Goal: Communication & Community: Answer question/provide support

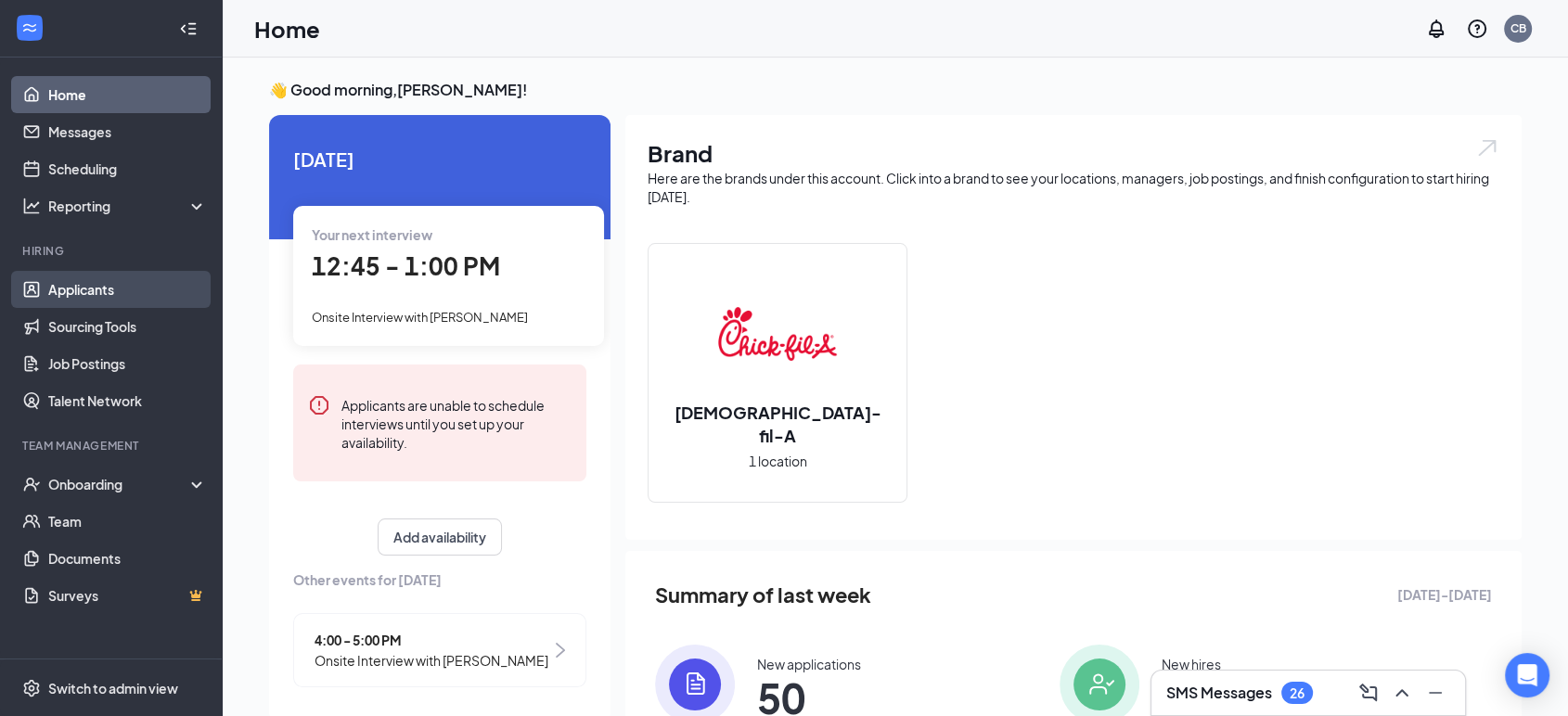
click at [80, 284] on link "Applicants" at bounding box center [127, 289] width 159 height 37
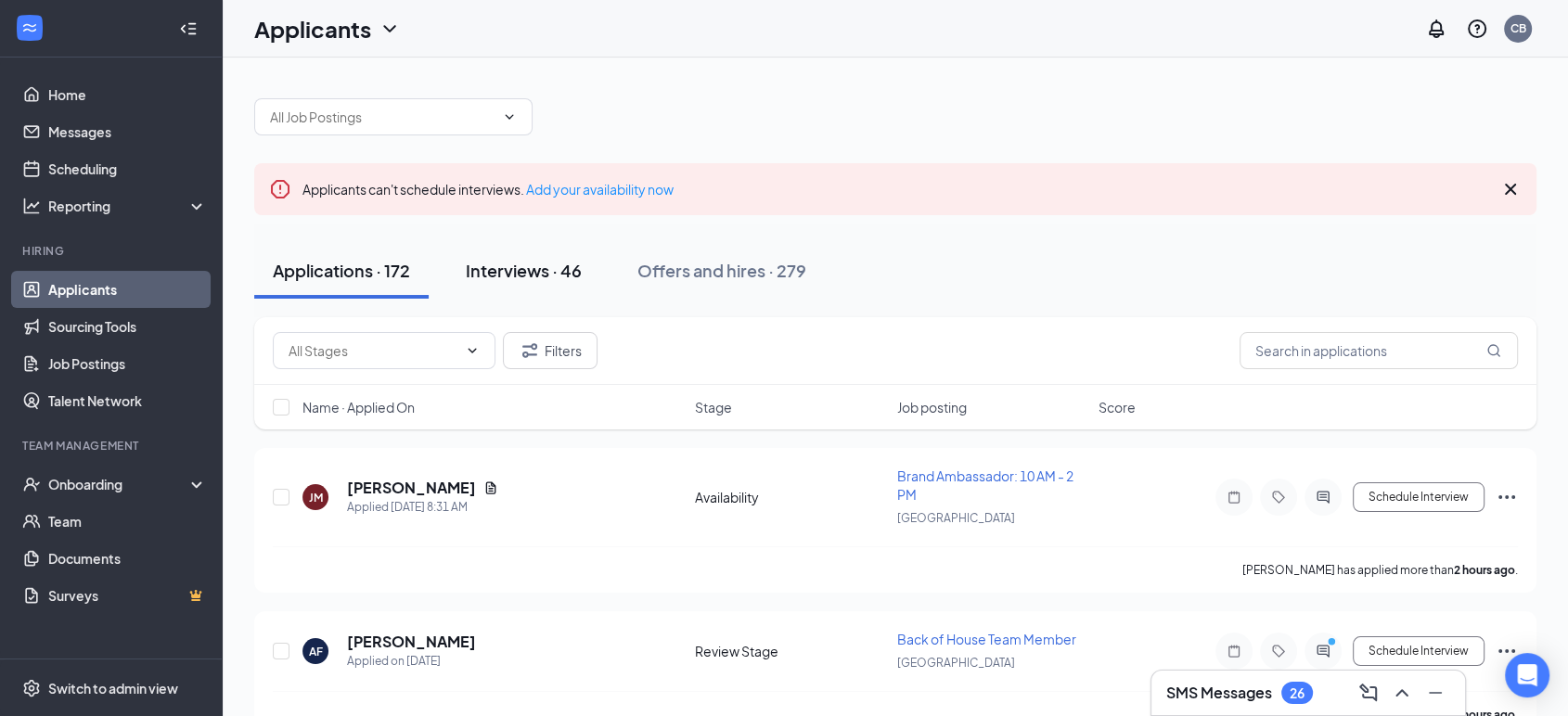
click at [552, 283] on button "Interviews · 46" at bounding box center [524, 271] width 153 height 55
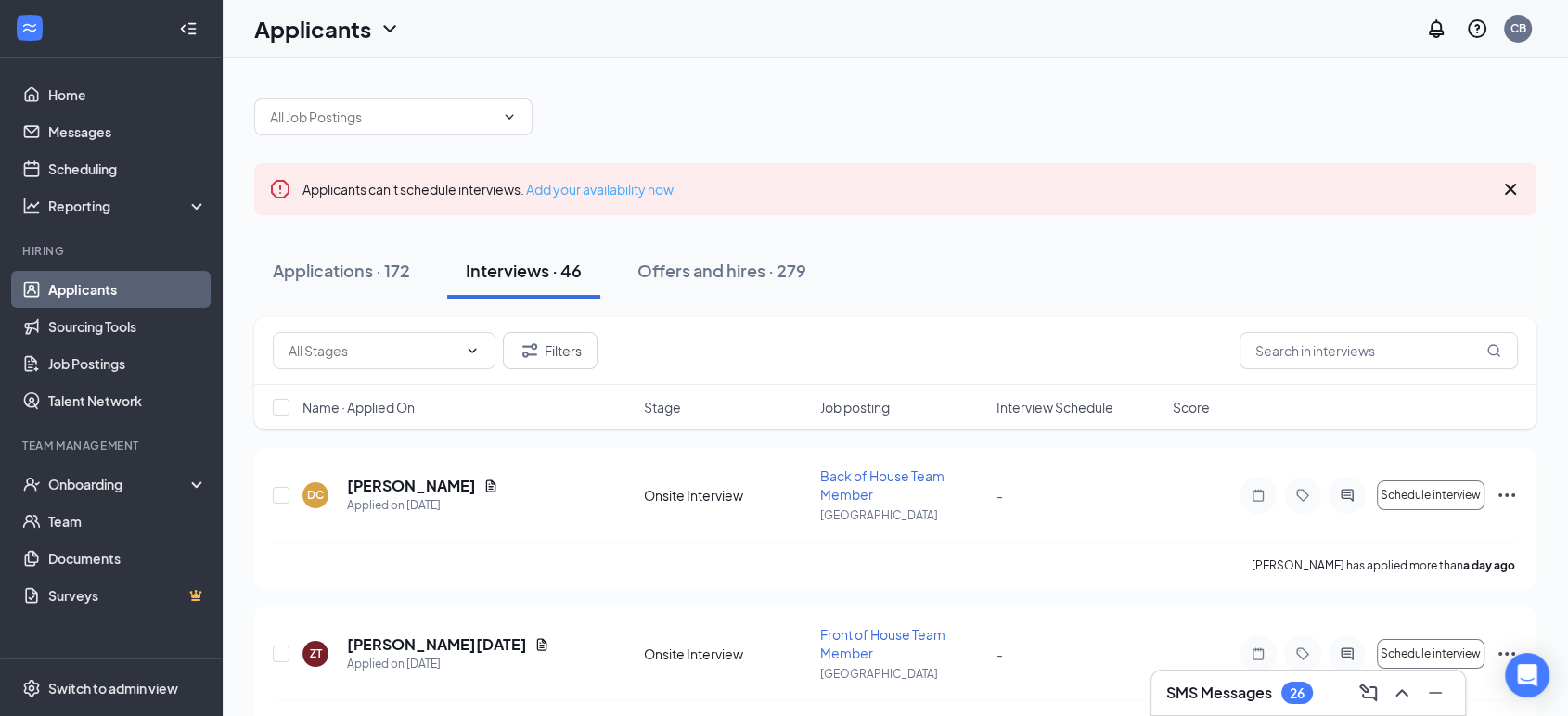
click at [591, 184] on link "Add your availability now" at bounding box center [599, 188] width 147 height 16
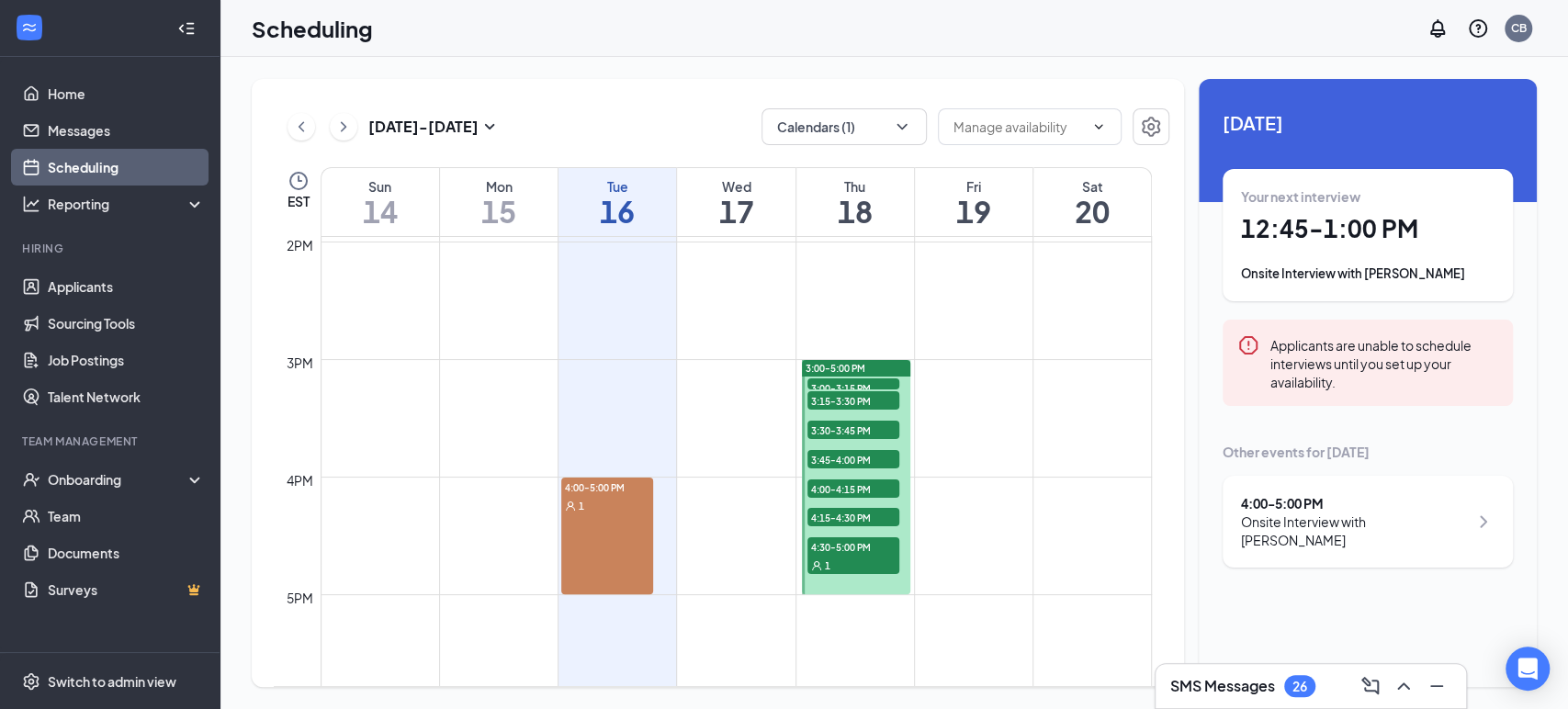
scroll to position [1871, 0]
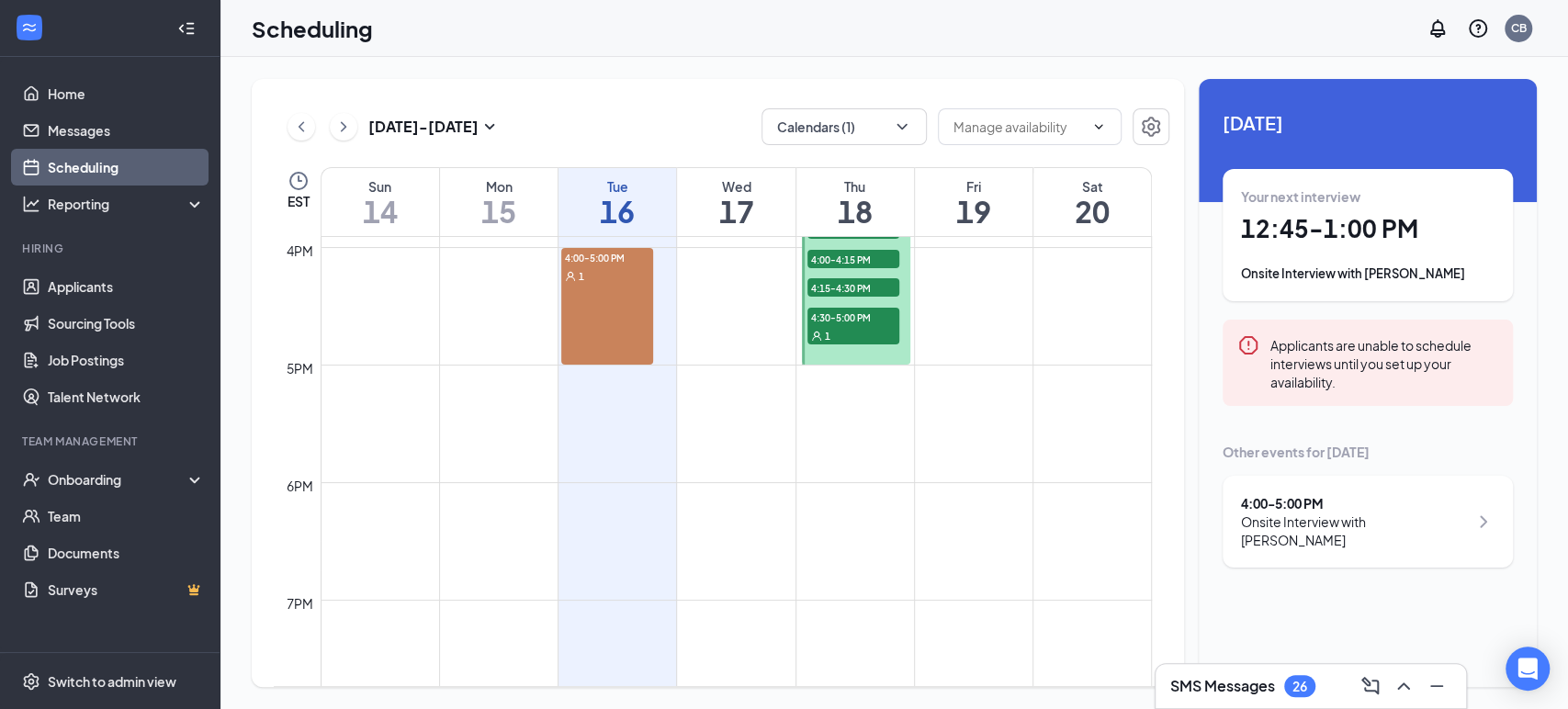
click at [624, 278] on div "1" at bounding box center [607, 275] width 92 height 18
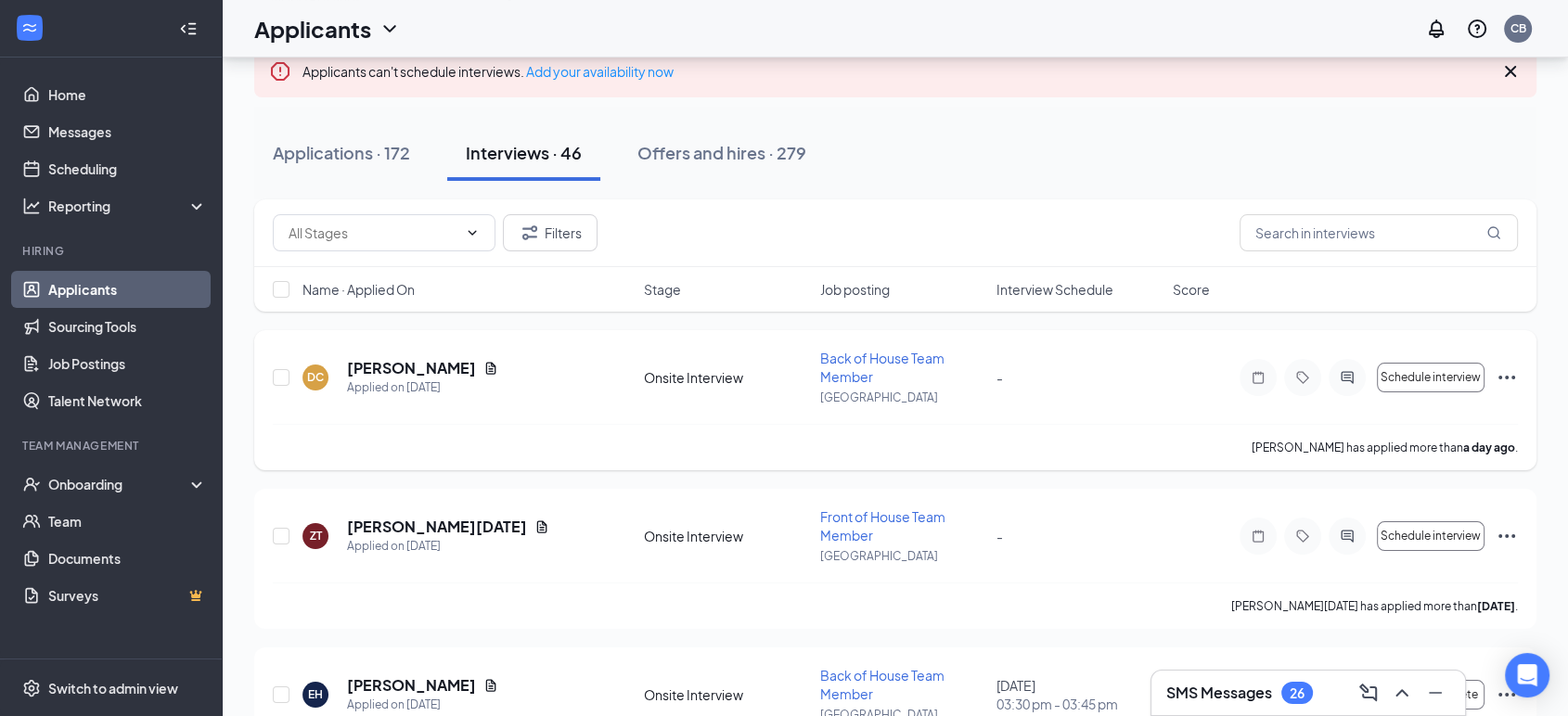
scroll to position [119, 0]
click at [1052, 290] on span "Interview Schedule" at bounding box center [1055, 288] width 117 height 18
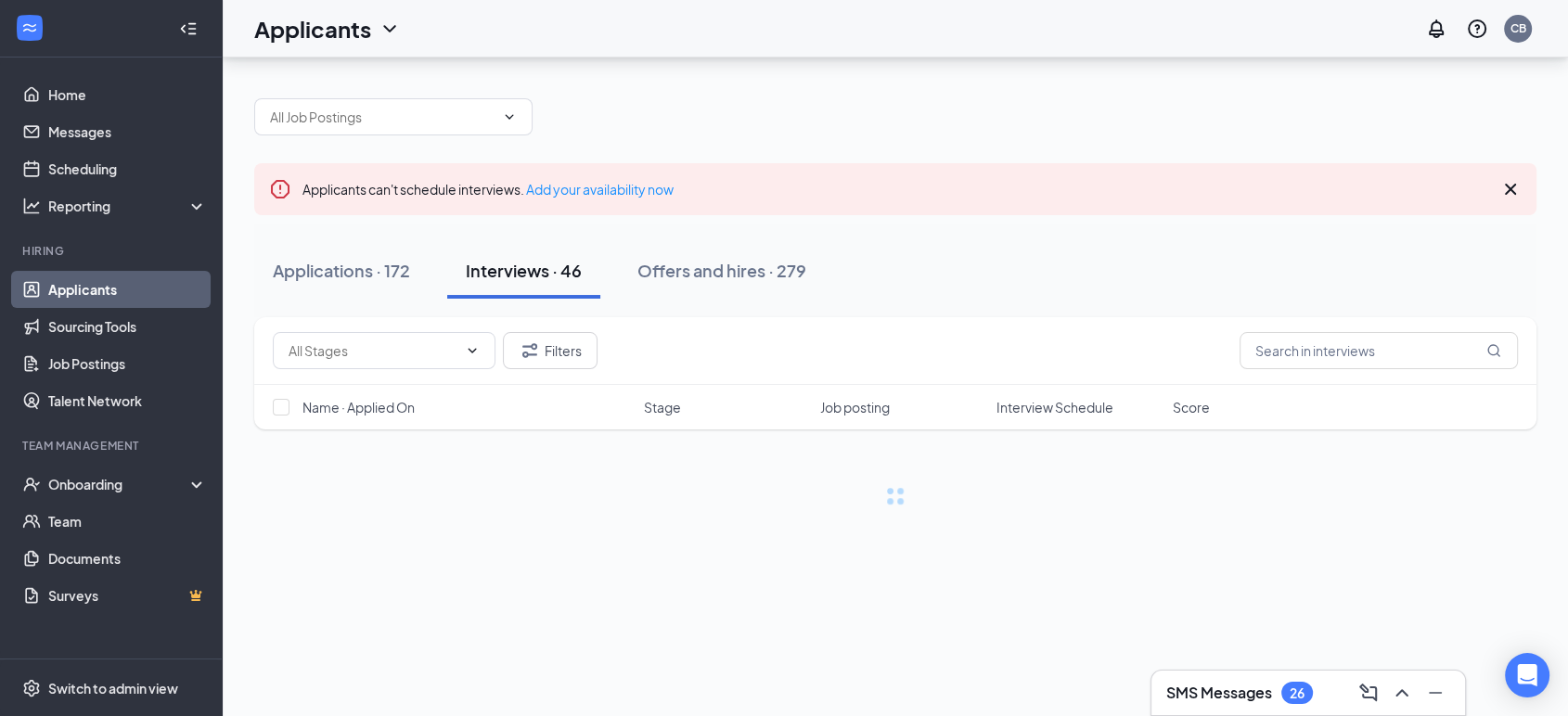
scroll to position [0, 0]
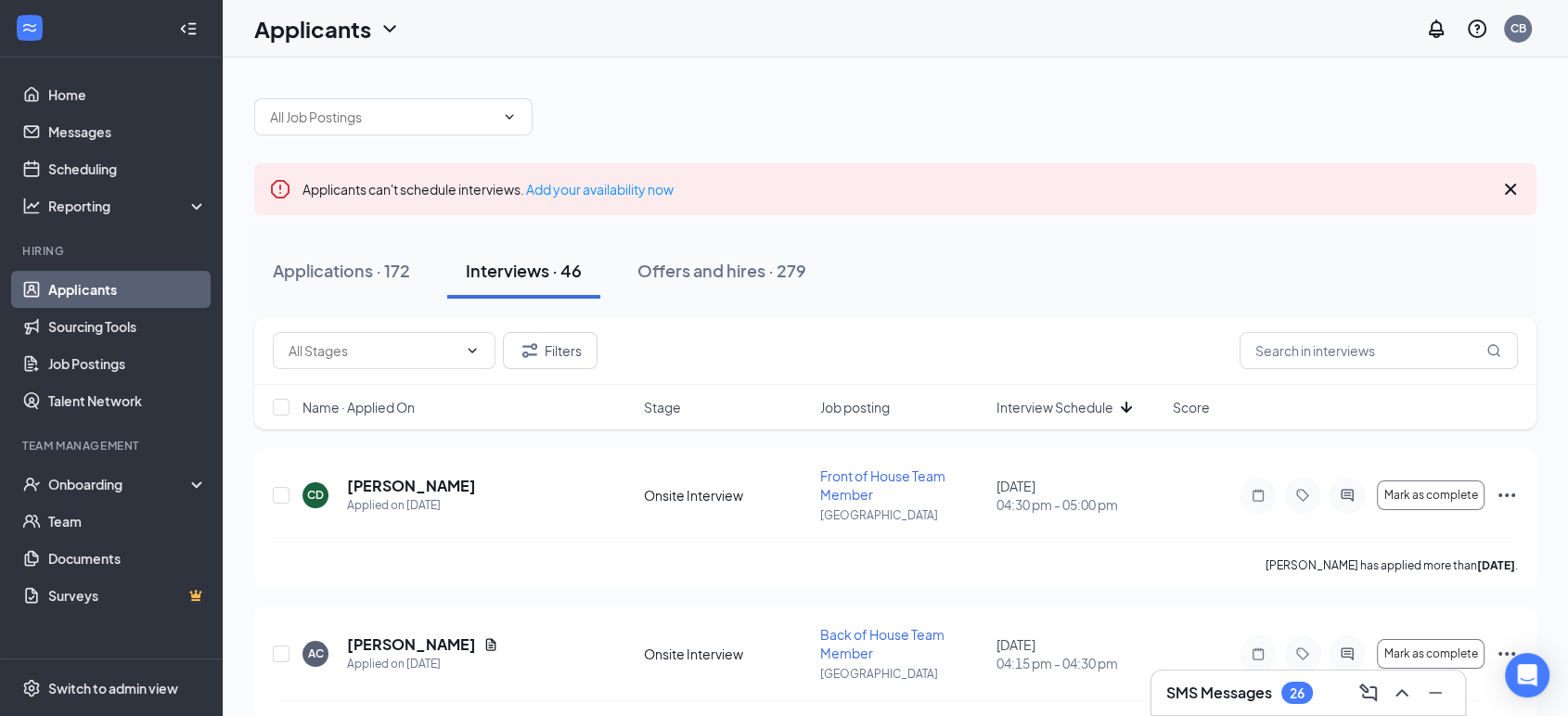
click at [1046, 400] on span "Interview Schedule" at bounding box center [1055, 406] width 117 height 18
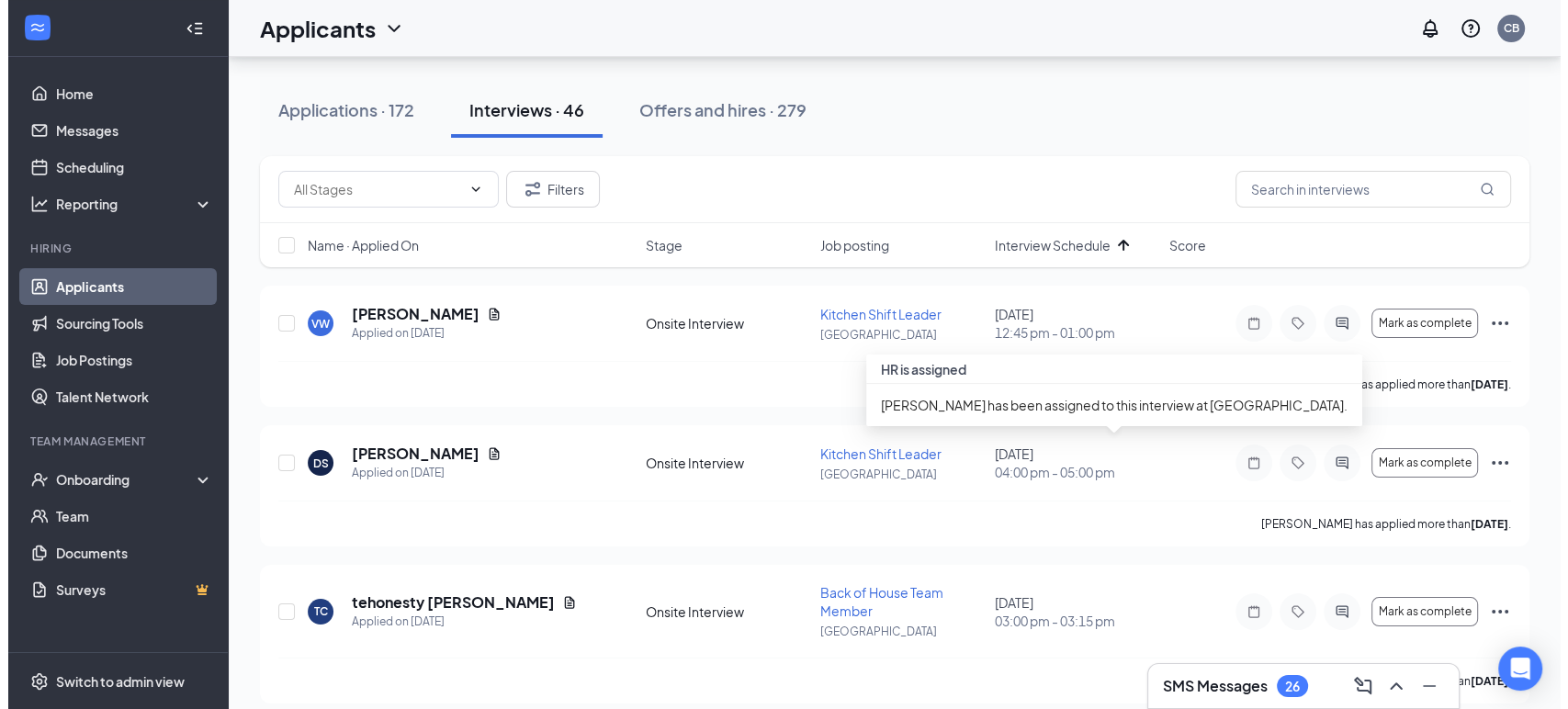
scroll to position [159, 0]
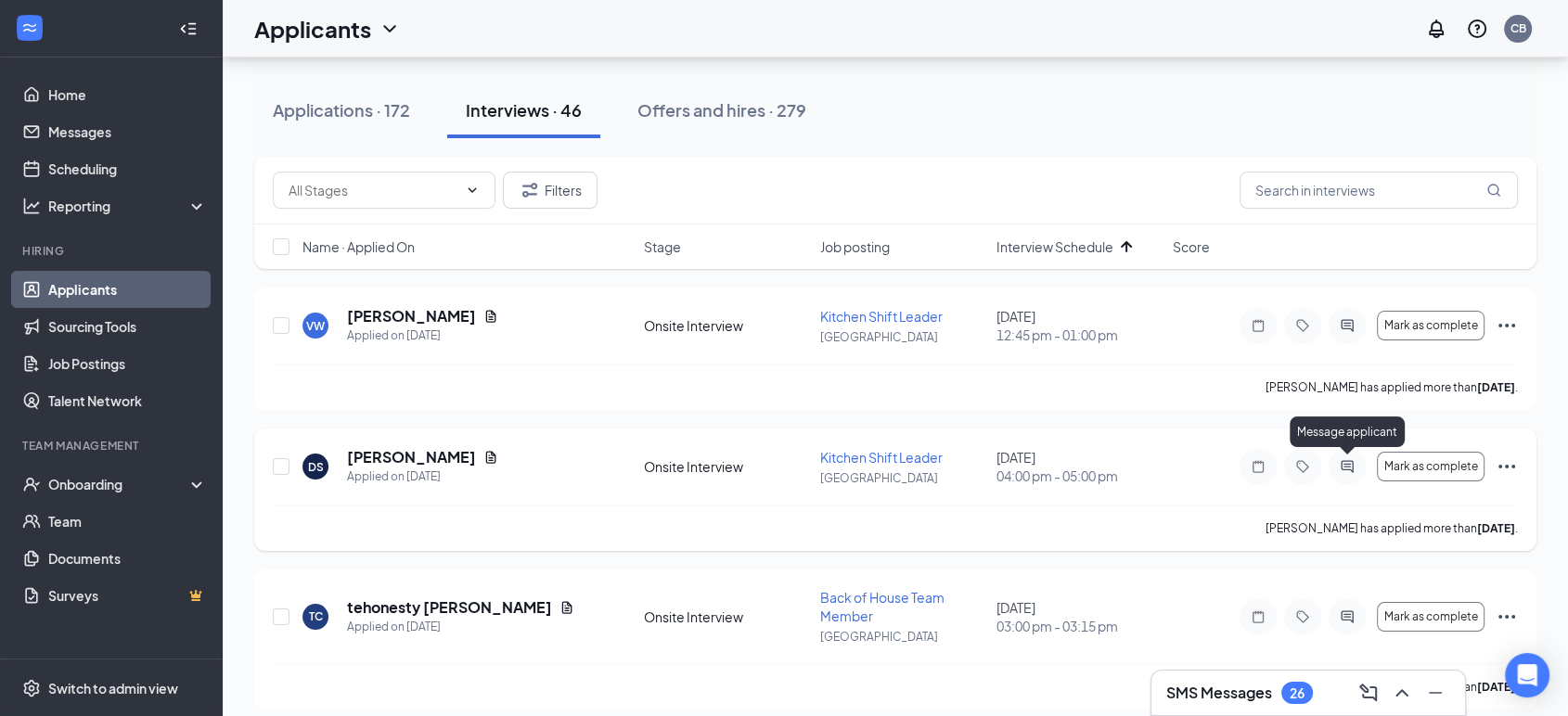
click at [1346, 469] on icon "ActiveChat" at bounding box center [1346, 467] width 22 height 15
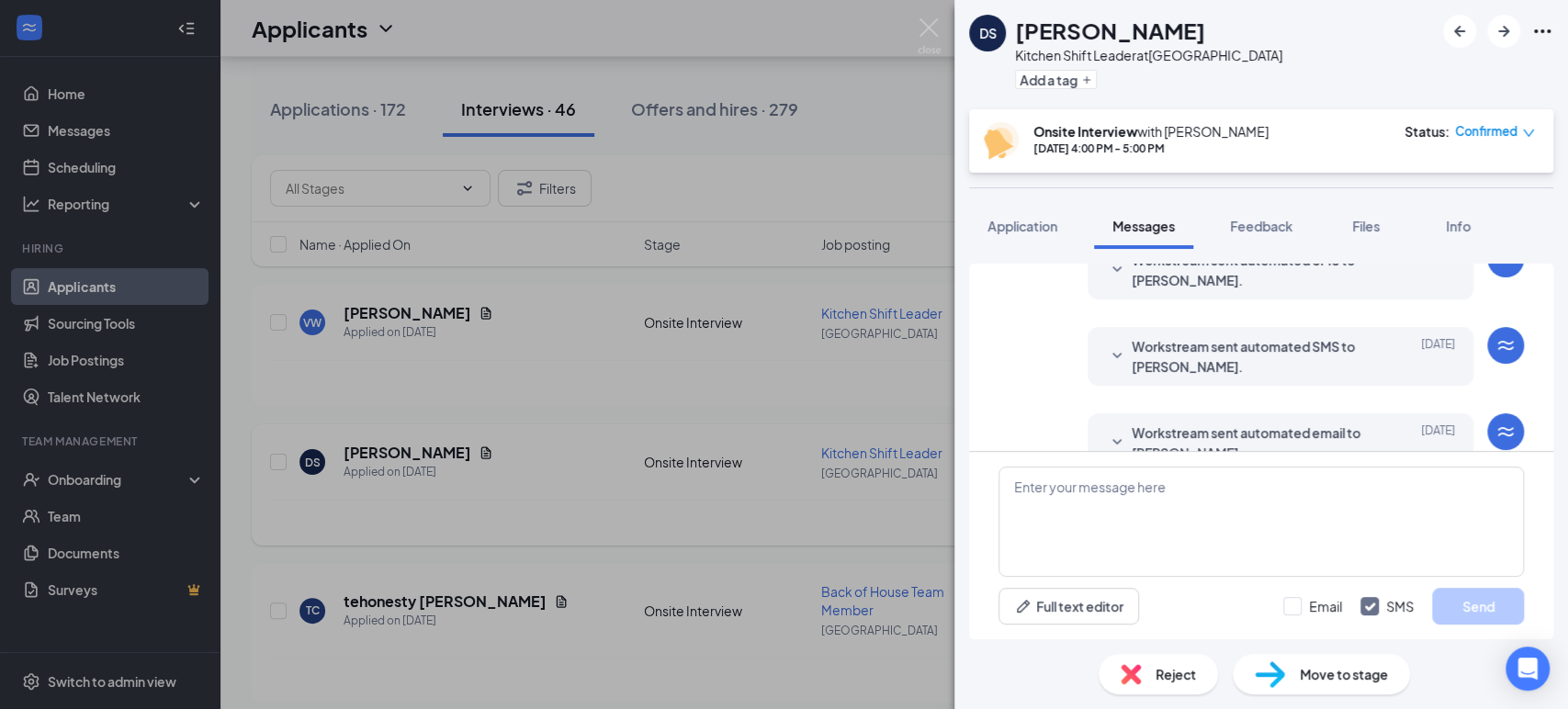
scroll to position [963, 0]
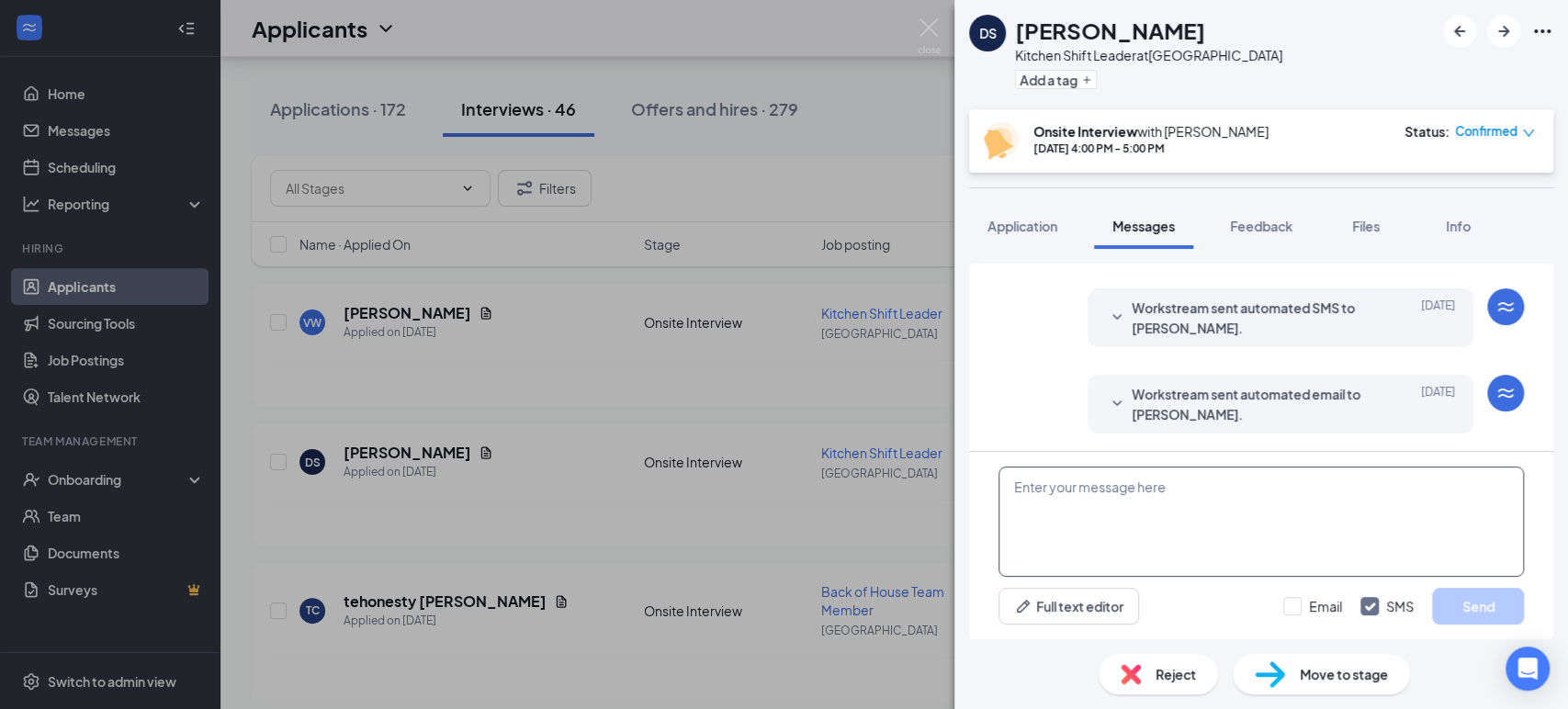
click at [1236, 524] on textarea at bounding box center [1260, 522] width 525 height 110
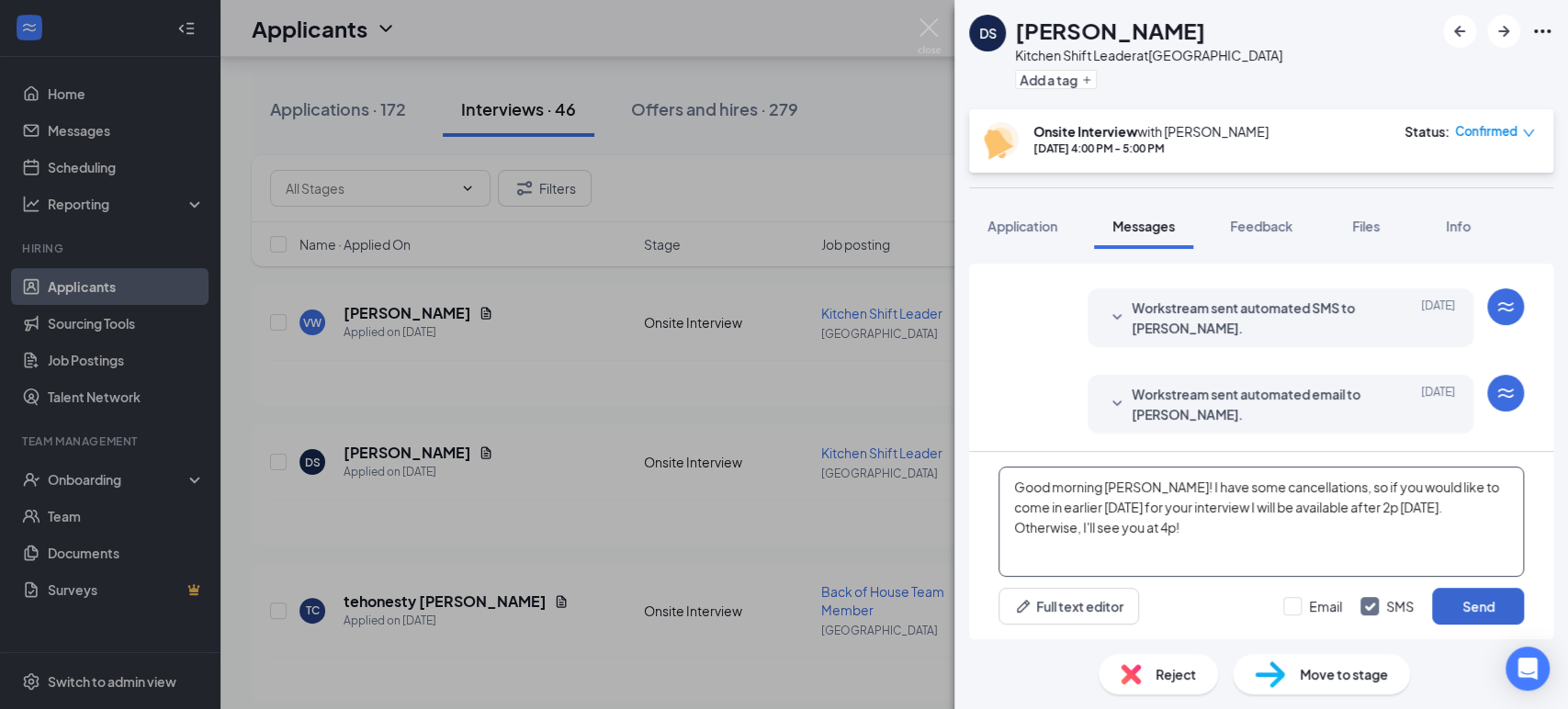
type textarea "Good morning Darlene! I have some cancellations, so if you would like to come i…"
click at [1461, 612] on button "Send" at bounding box center [1477, 606] width 92 height 37
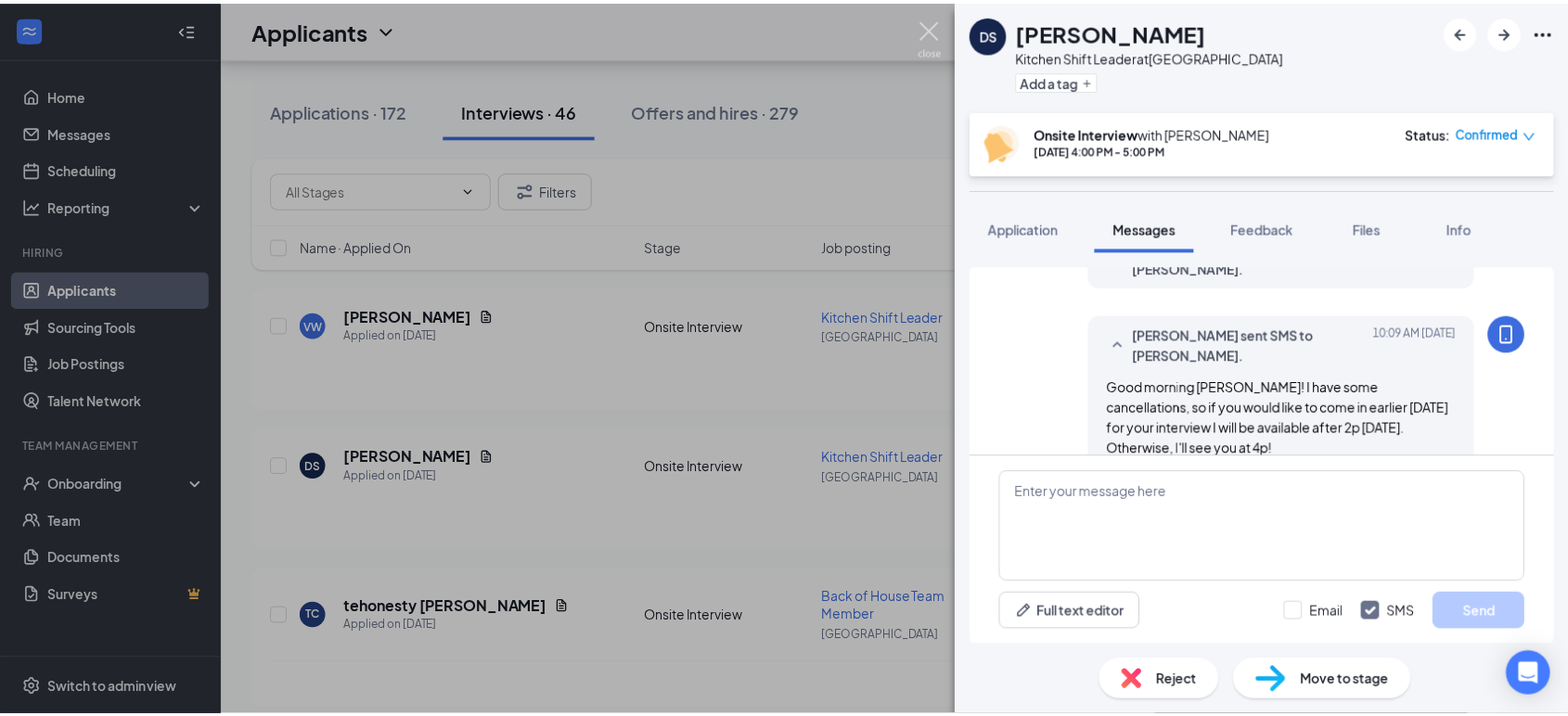
scroll to position [1152, 0]
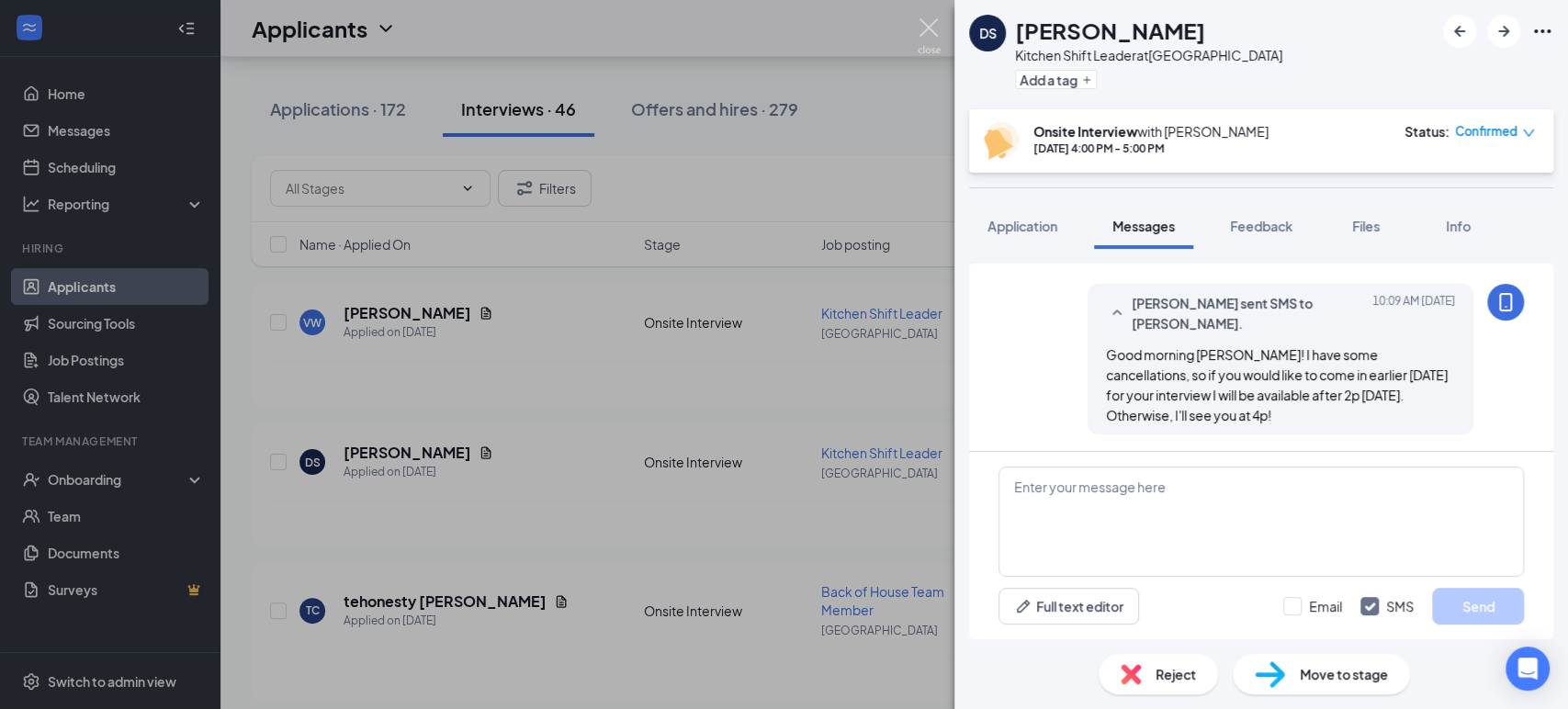
click at [934, 33] on img at bounding box center [929, 36] width 23 height 36
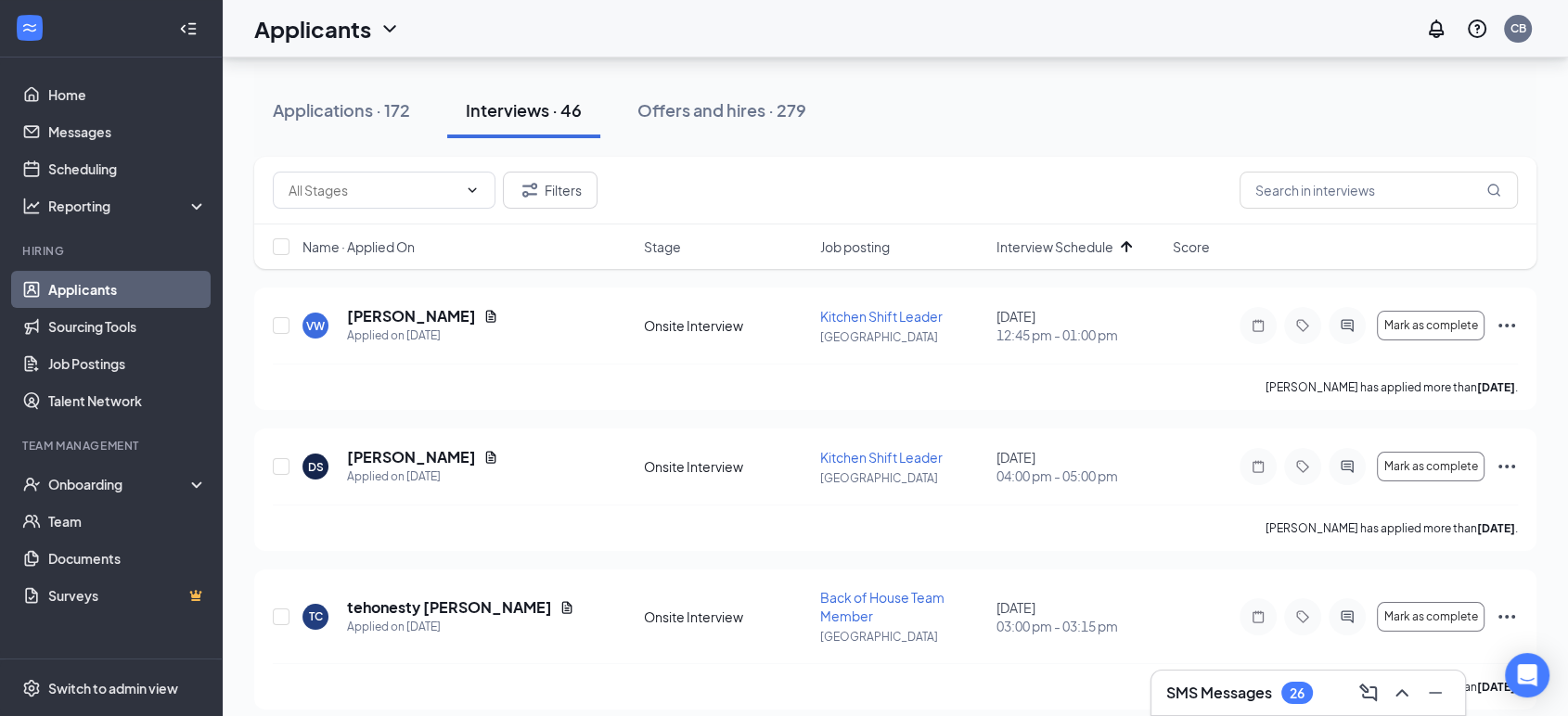
click at [1209, 701] on h3 "SMS Messages" at bounding box center [1218, 692] width 106 height 20
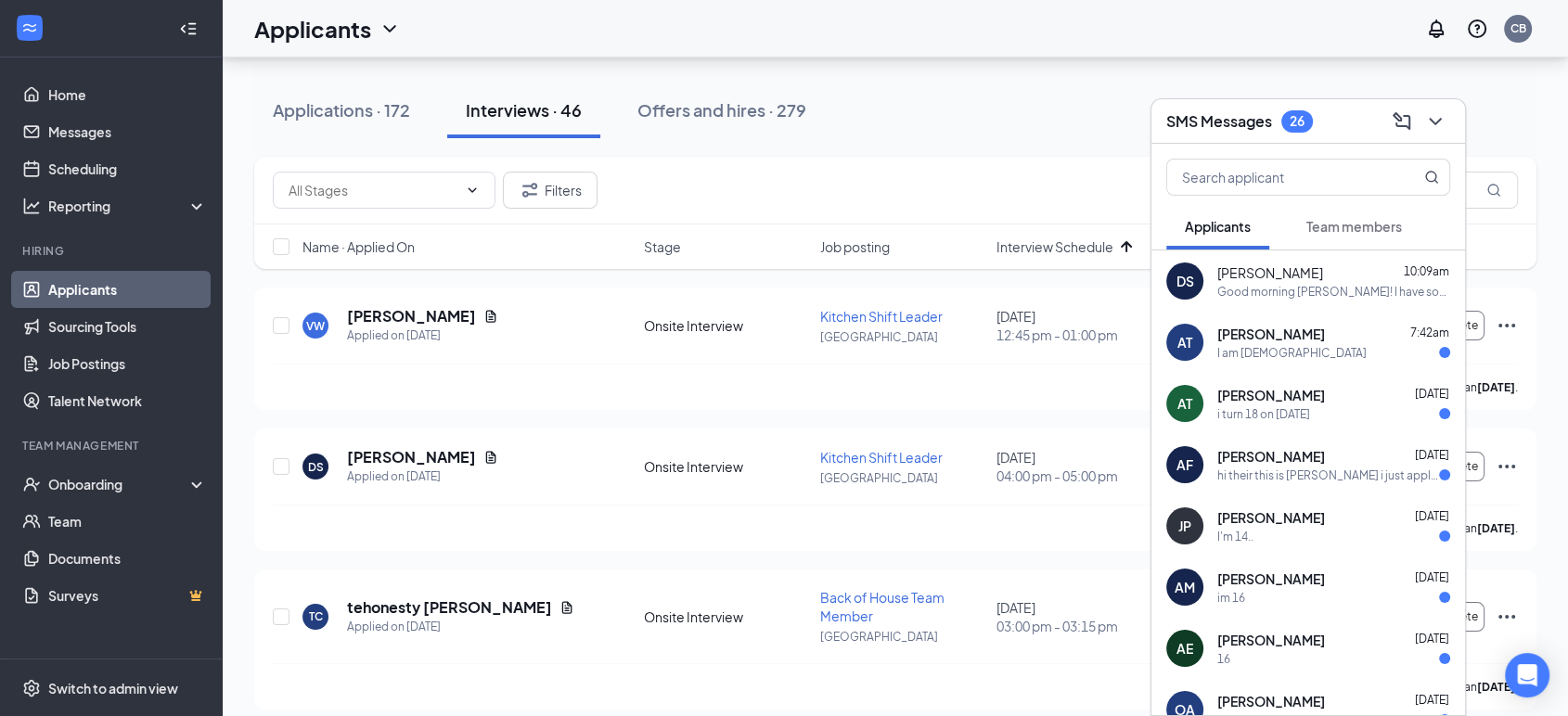
click at [1333, 281] on div "Darlene Spratley 10:09am Good morning Darlene! I have some cancellations, so if…" at bounding box center [1334, 282] width 233 height 36
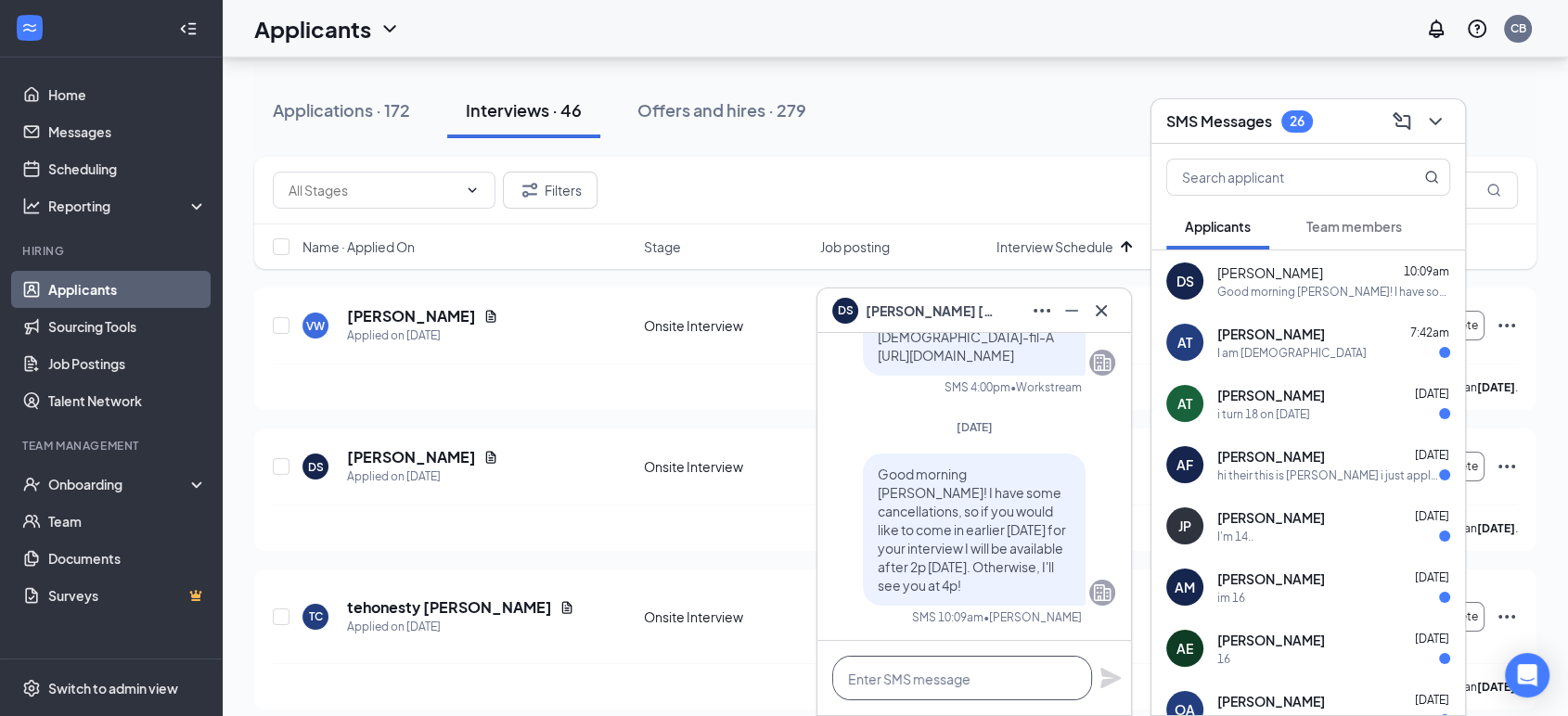
click at [870, 682] on textarea at bounding box center [962, 678] width 260 height 45
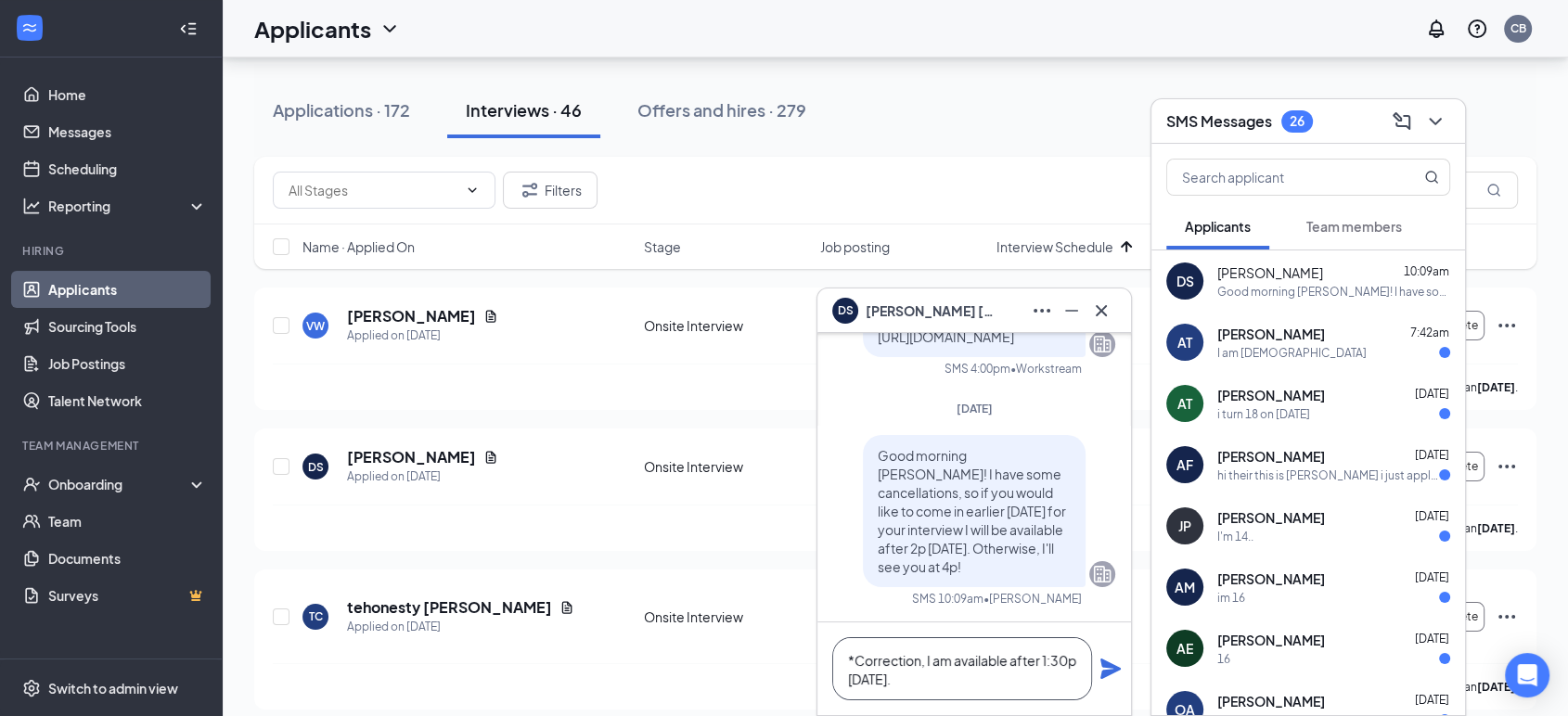
type textarea "*Correction, I am available after 1:30p today."
click at [1101, 665] on icon "Plane" at bounding box center [1109, 668] width 20 height 20
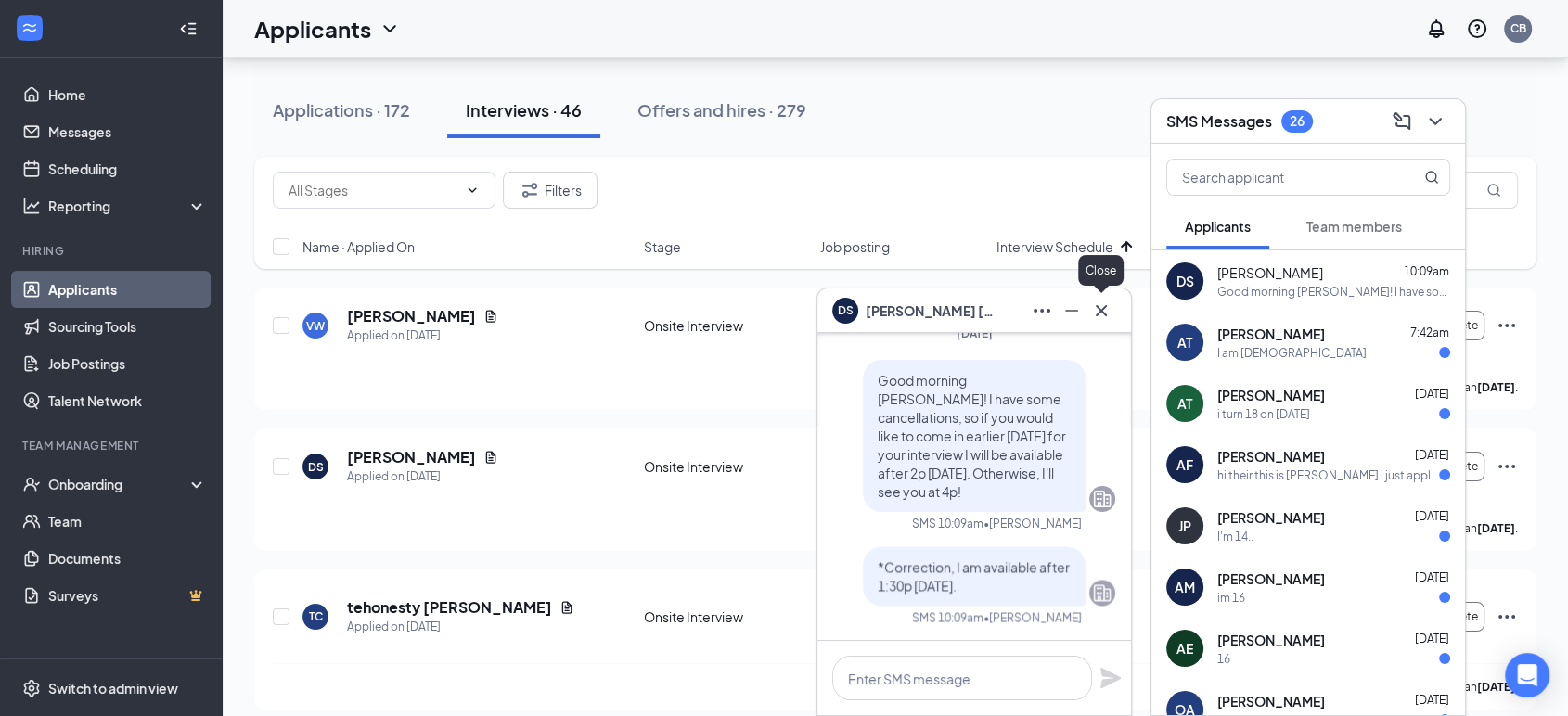
click at [1098, 297] on button at bounding box center [1101, 311] width 30 height 30
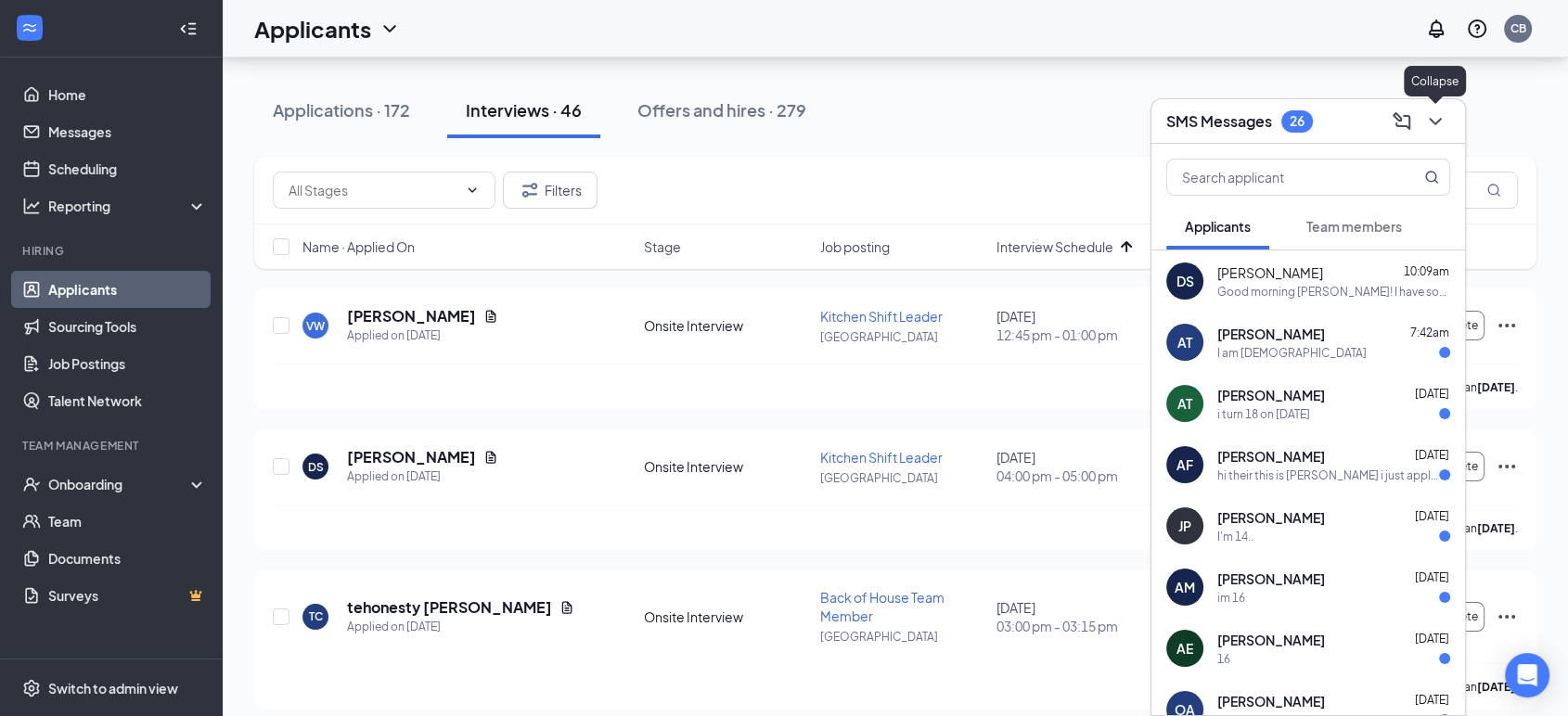
click at [1431, 124] on icon "ChevronDown" at bounding box center [1434, 121] width 22 height 22
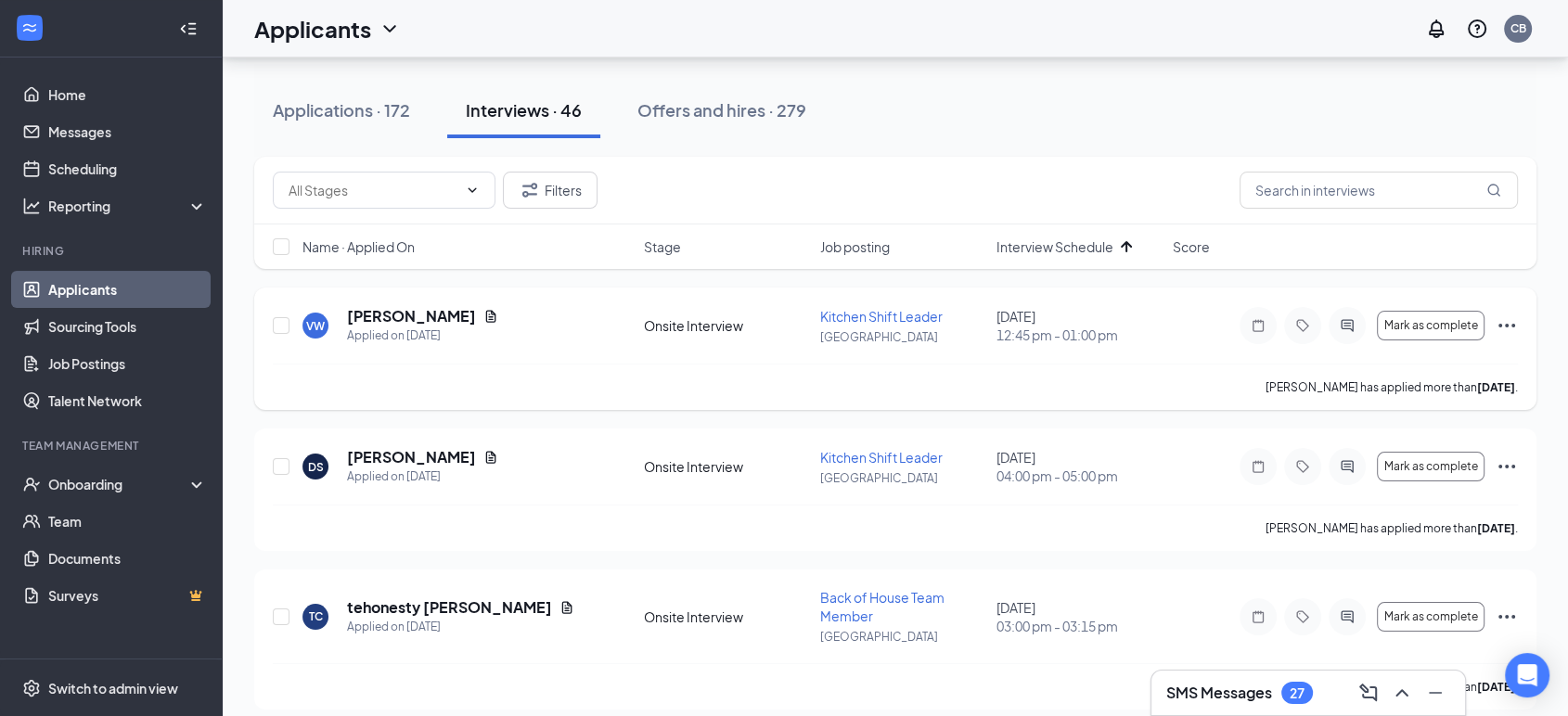
click at [1507, 325] on icon "Ellipses" at bounding box center [1506, 325] width 22 height 22
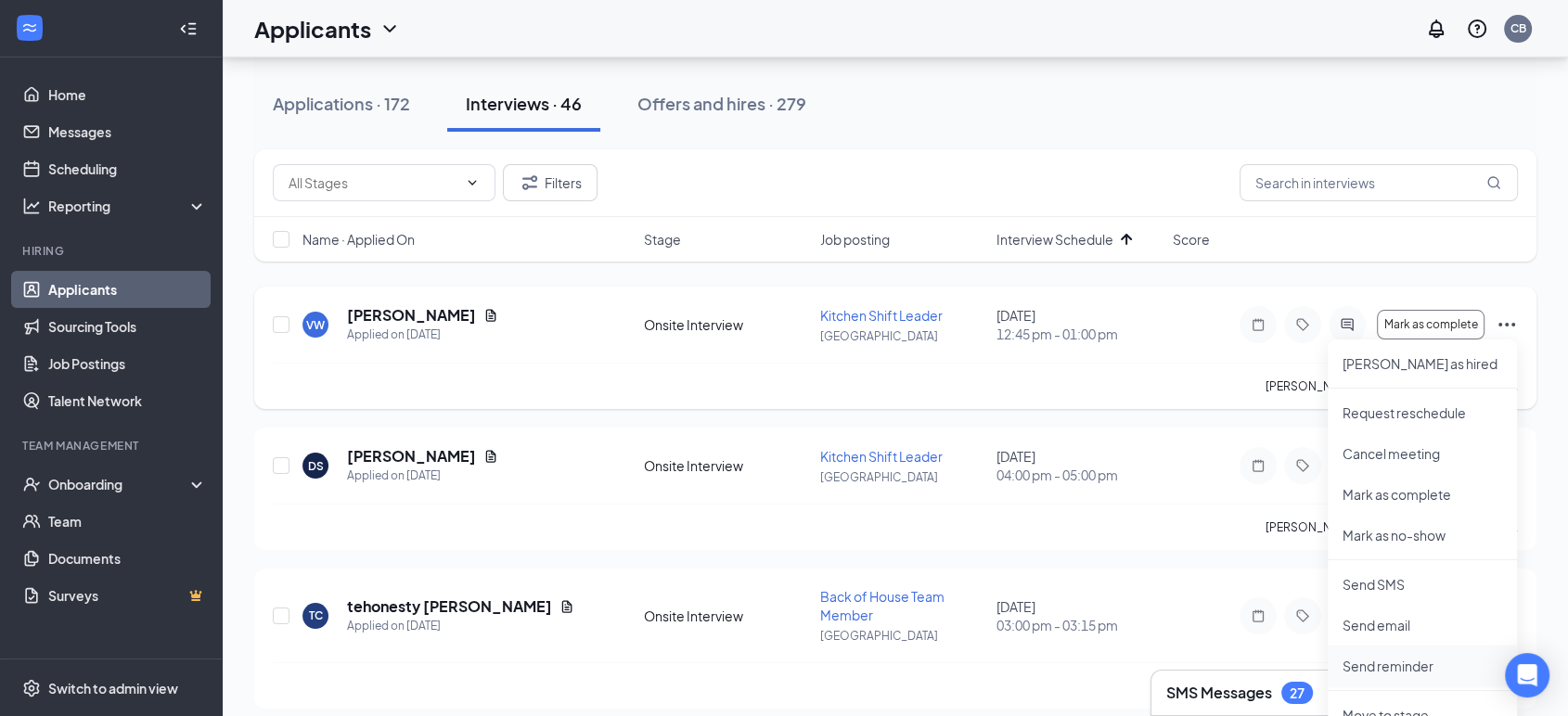
scroll to position [280, 0]
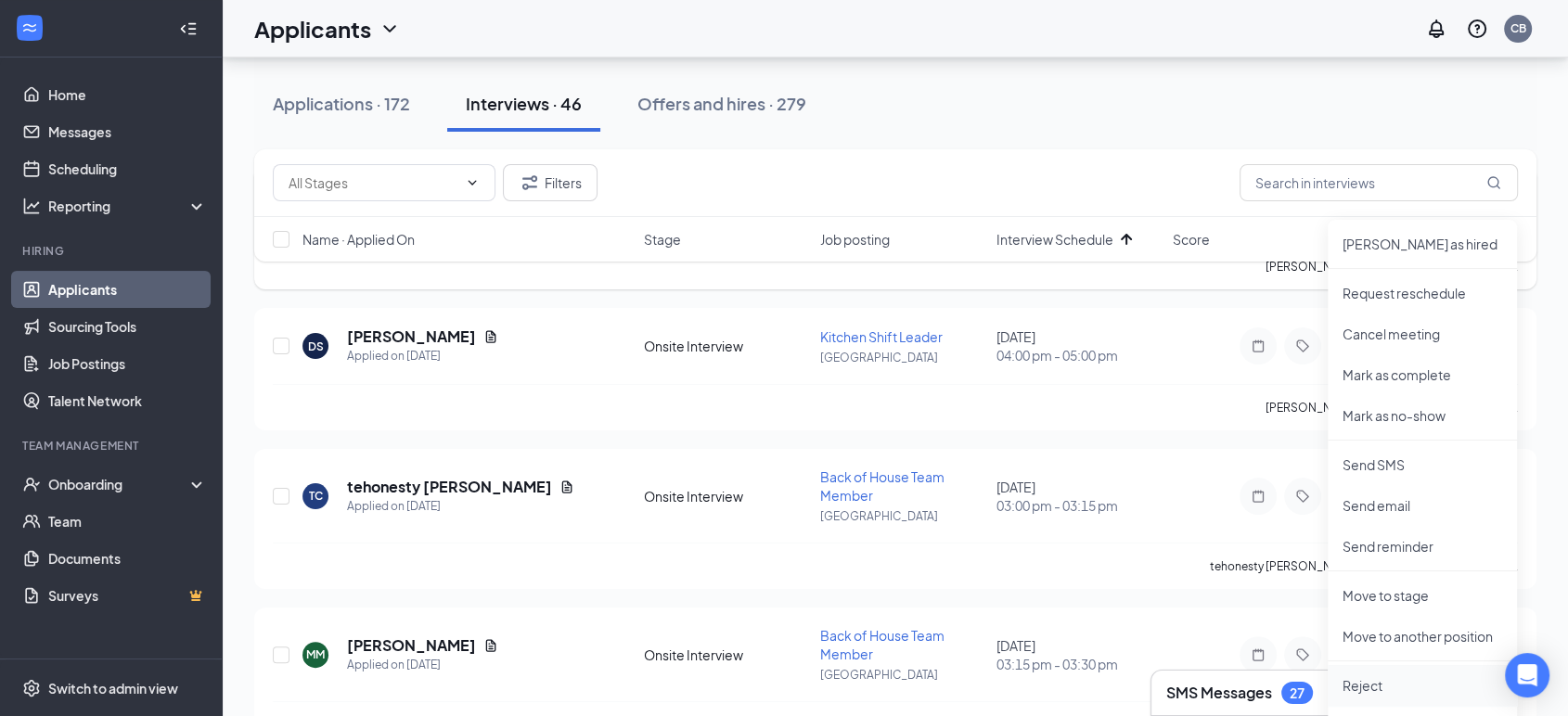
click at [1365, 691] on p "Reject" at bounding box center [1422, 685] width 160 height 18
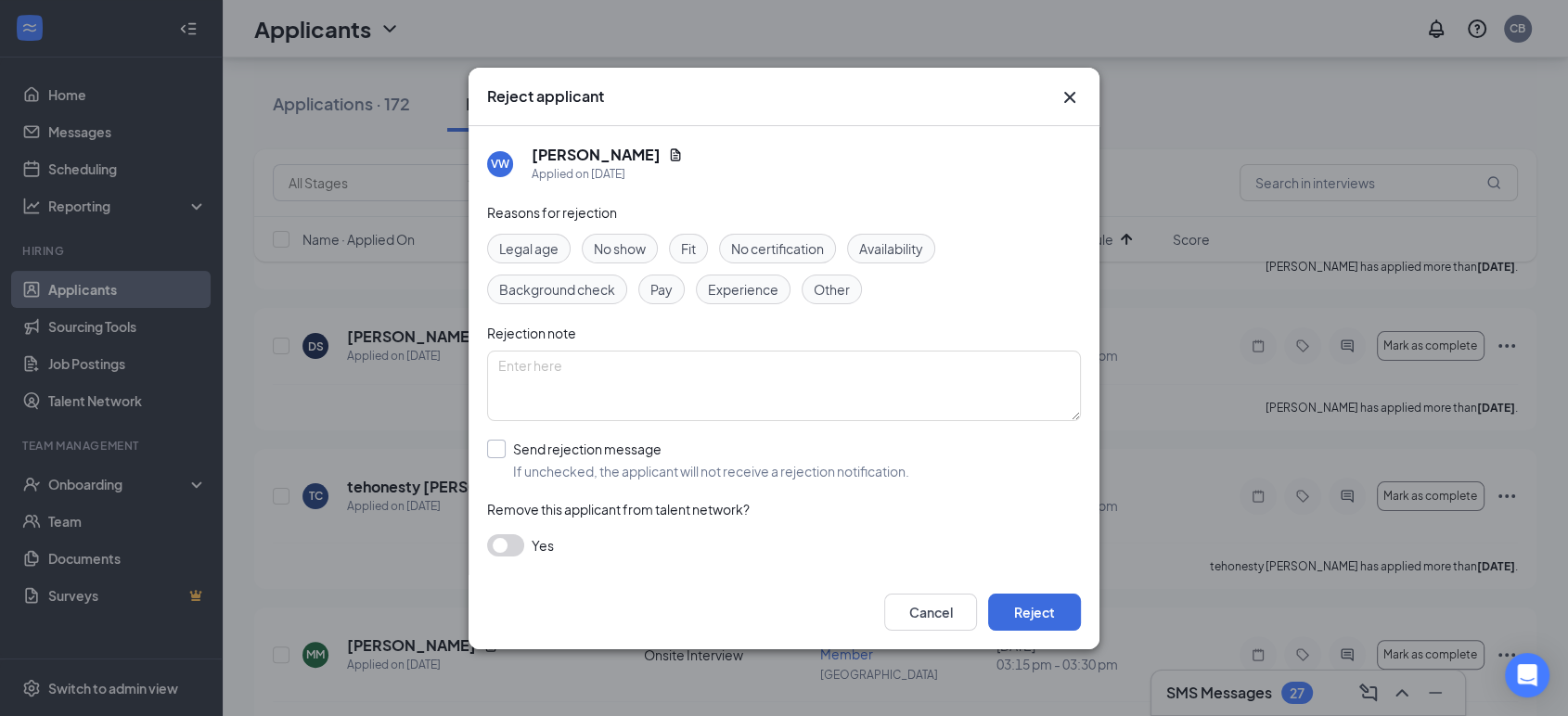
click at [596, 457] on input "Send rejection message If unchecked, the applicant will not receive a rejection…" at bounding box center [698, 460] width 422 height 41
checkbox input "true"
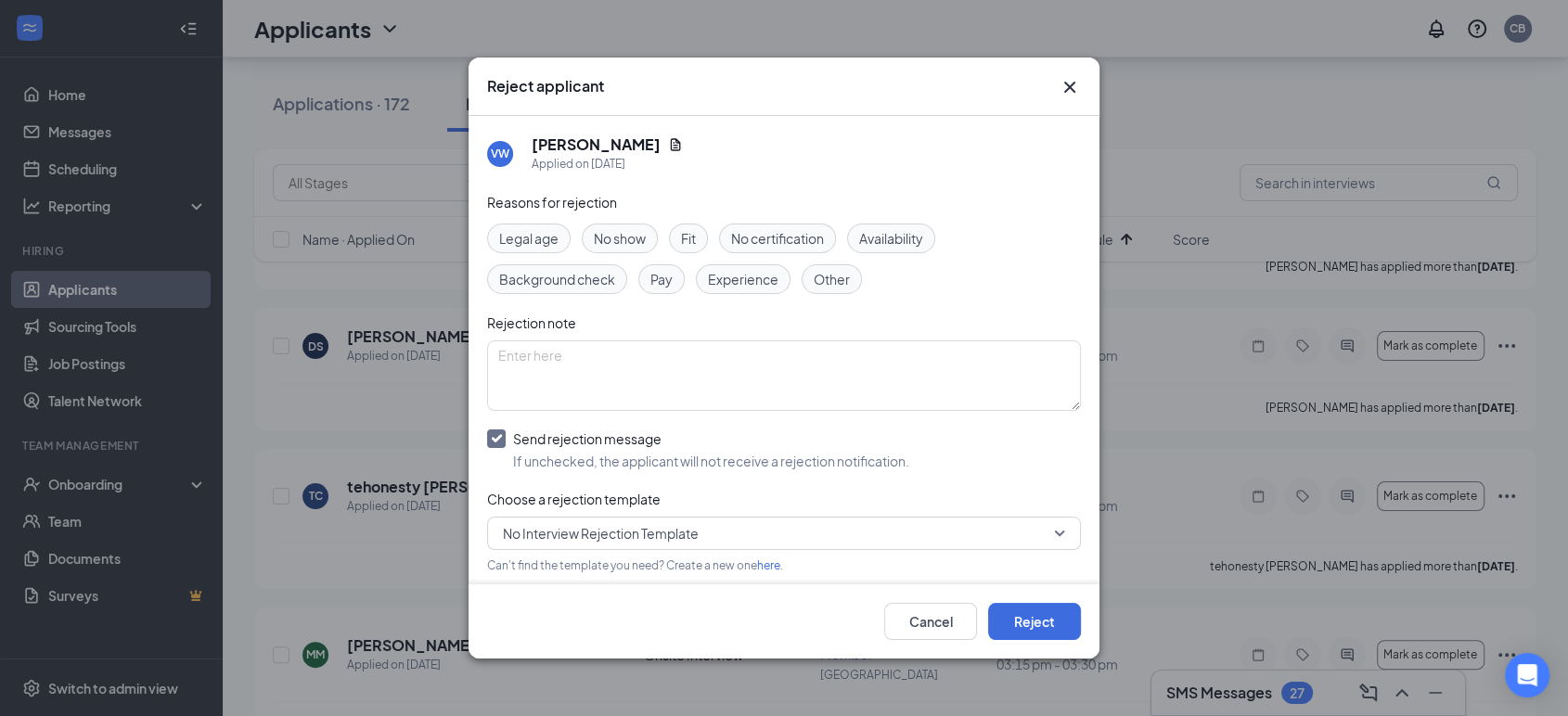
click at [776, 561] on link "here" at bounding box center [768, 565] width 23 height 14
click at [924, 631] on button "Cancel" at bounding box center [930, 621] width 93 height 37
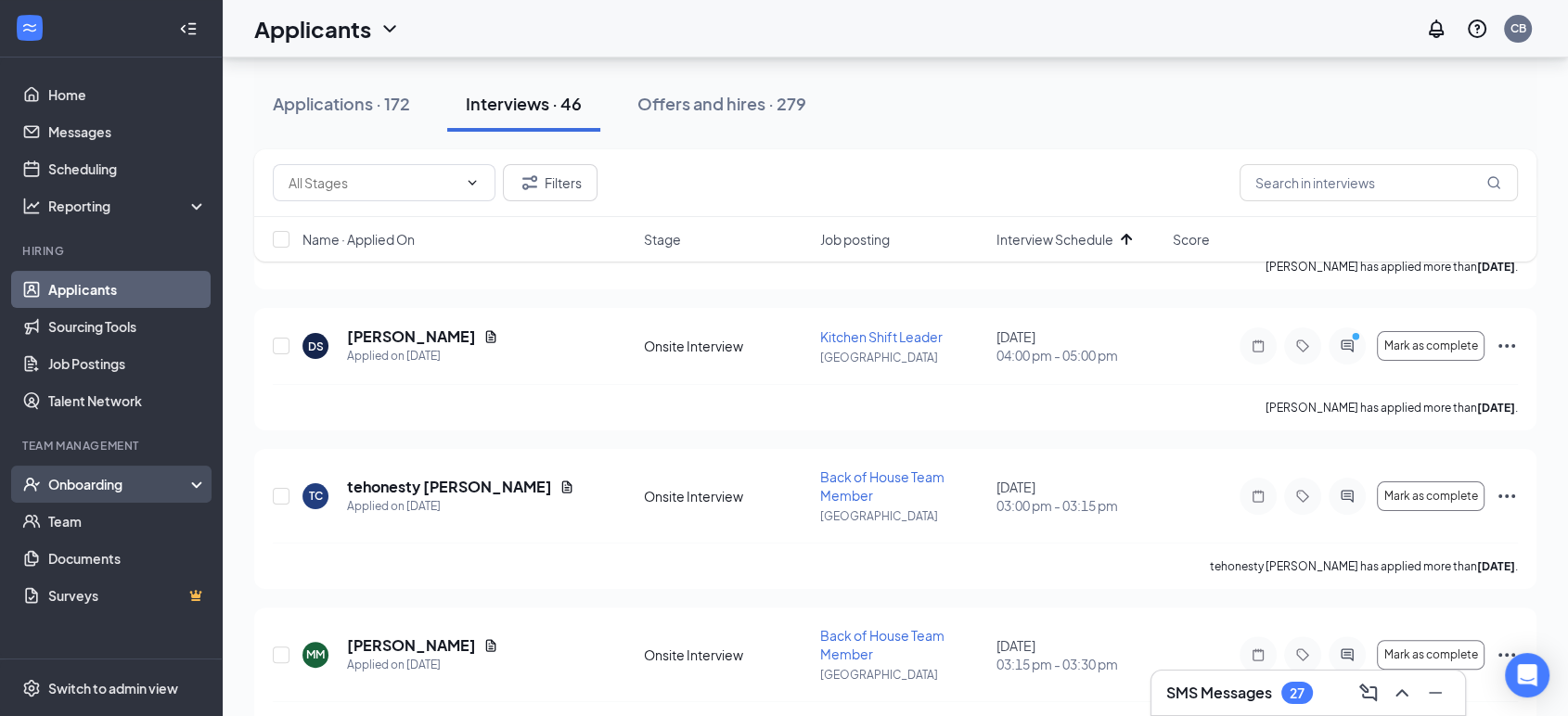
click at [59, 480] on div "Onboarding" at bounding box center [118, 484] width 142 height 18
click at [62, 516] on link "Overview" at bounding box center [127, 521] width 159 height 37
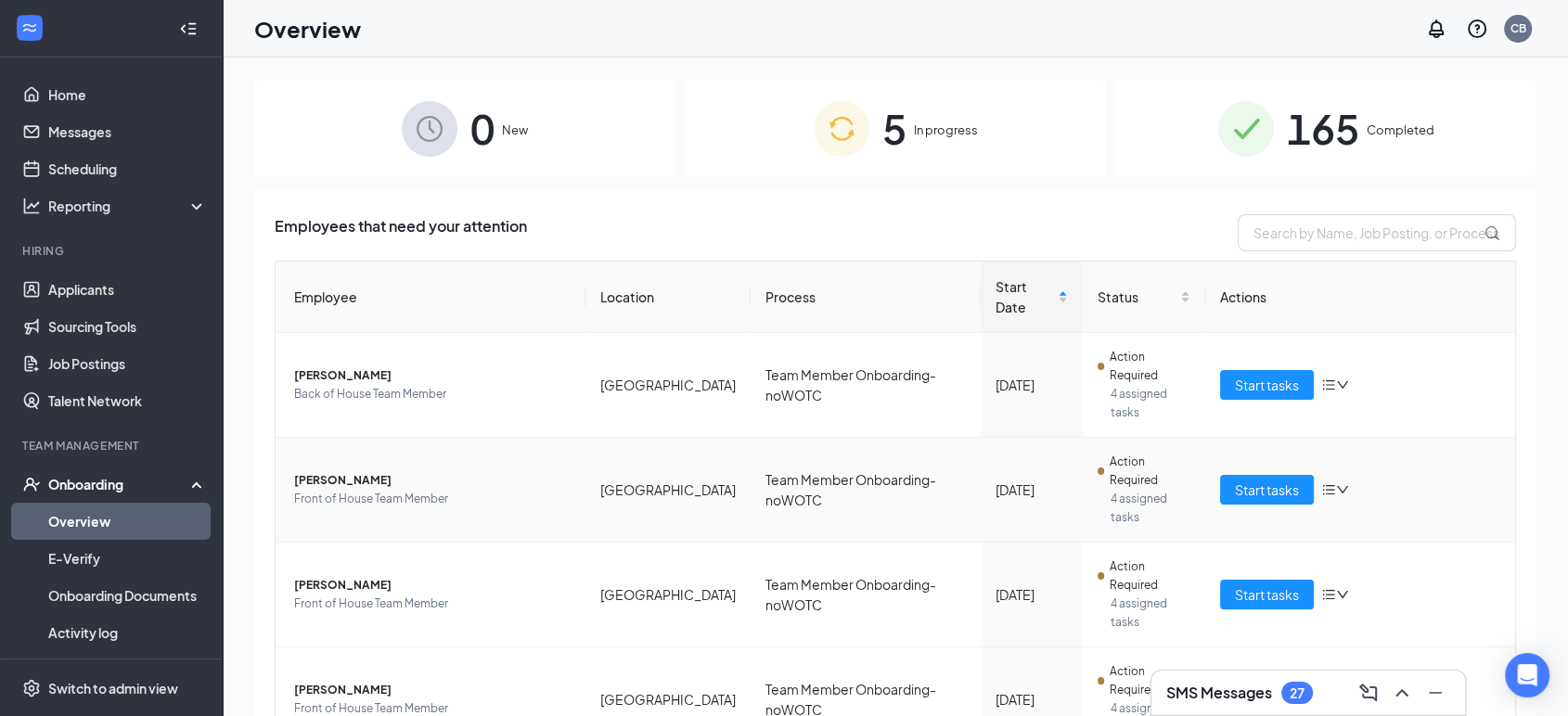
scroll to position [111, 0]
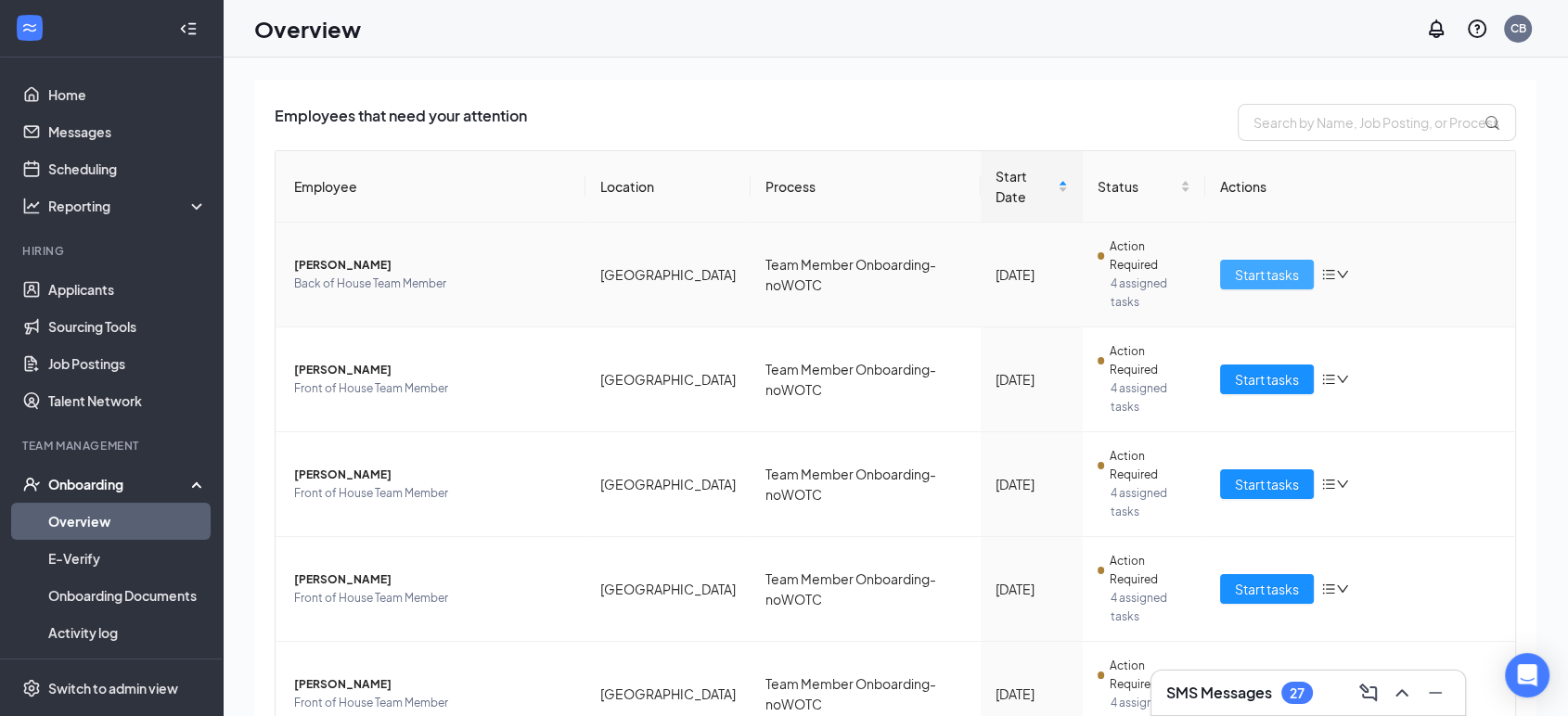
click at [1235, 267] on span "Start tasks" at bounding box center [1266, 274] width 64 height 20
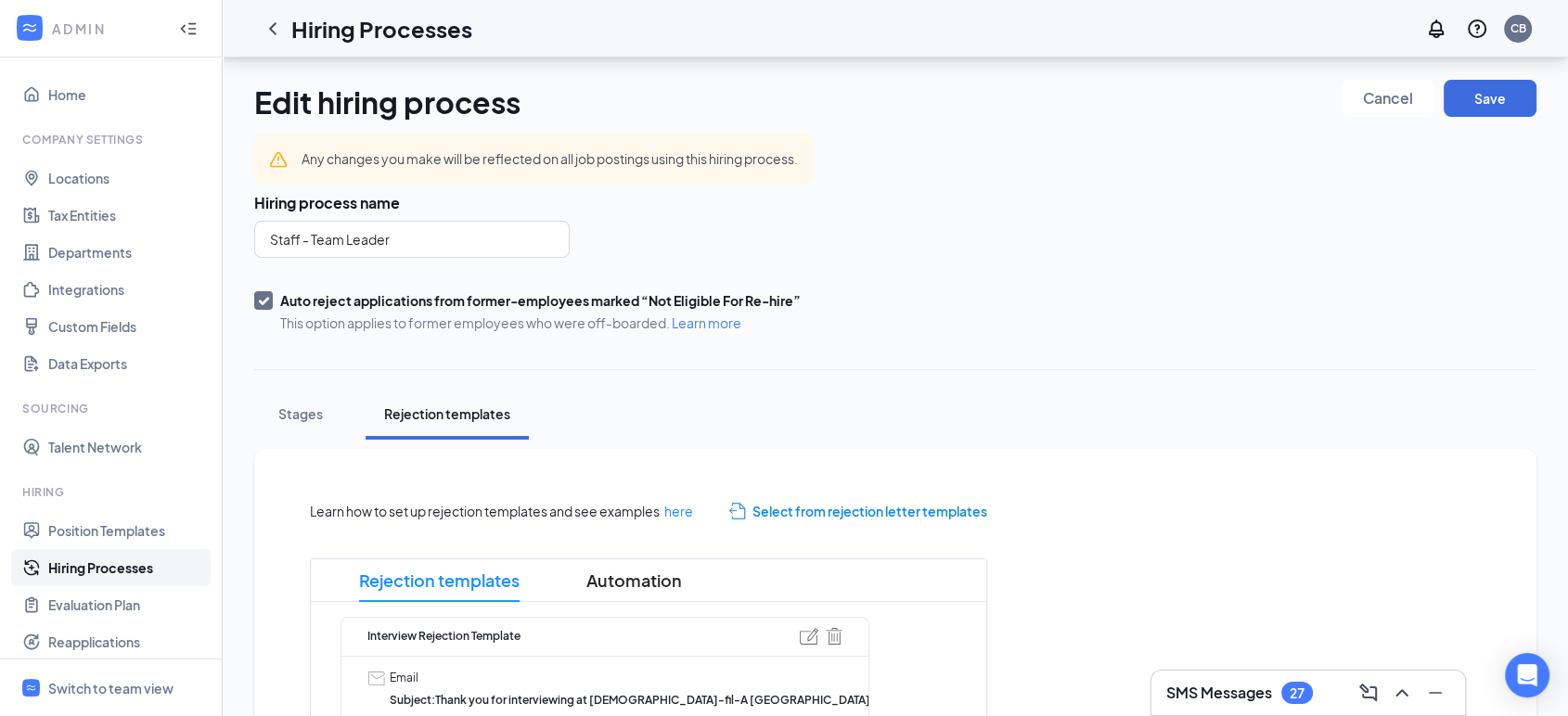
scroll to position [364, 0]
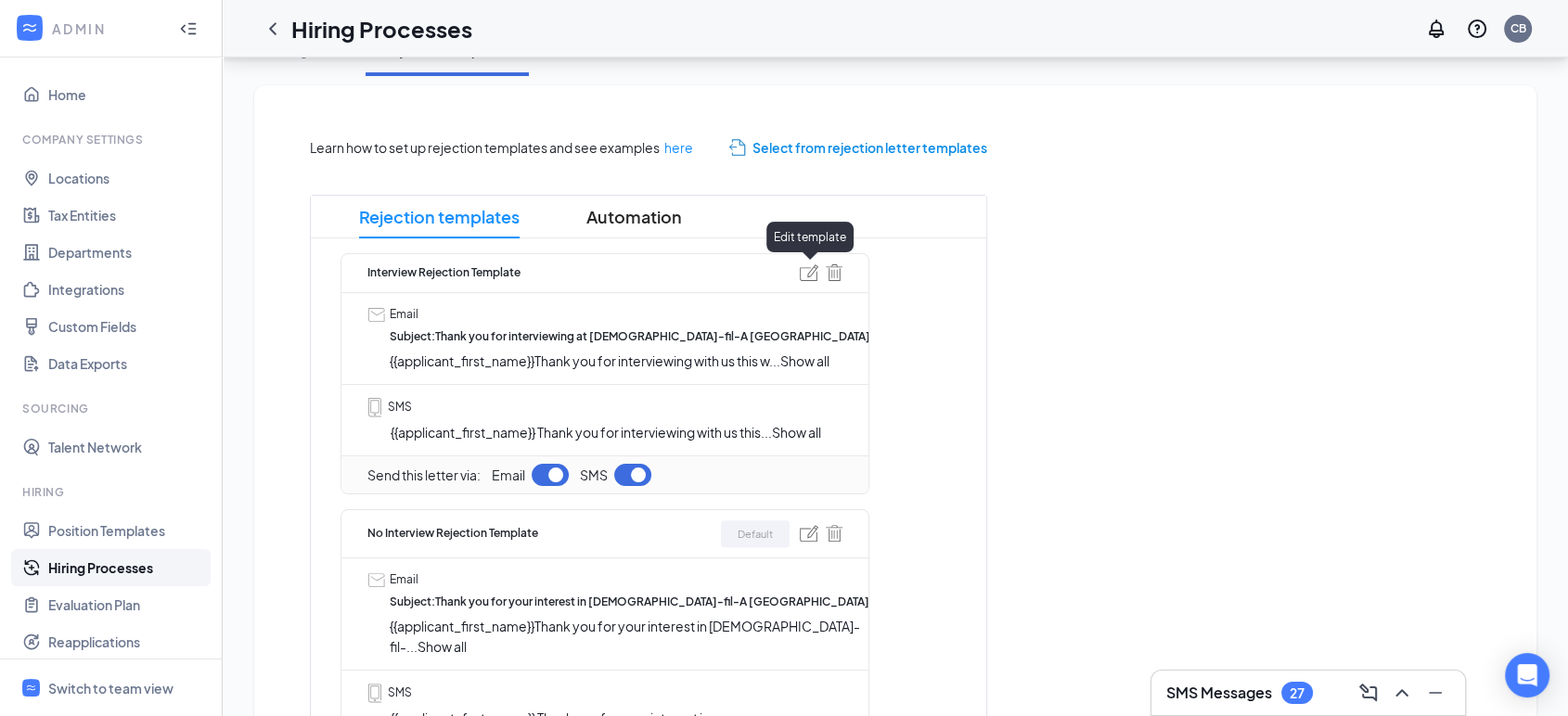
click at [809, 276] on img at bounding box center [808, 272] width 18 height 16
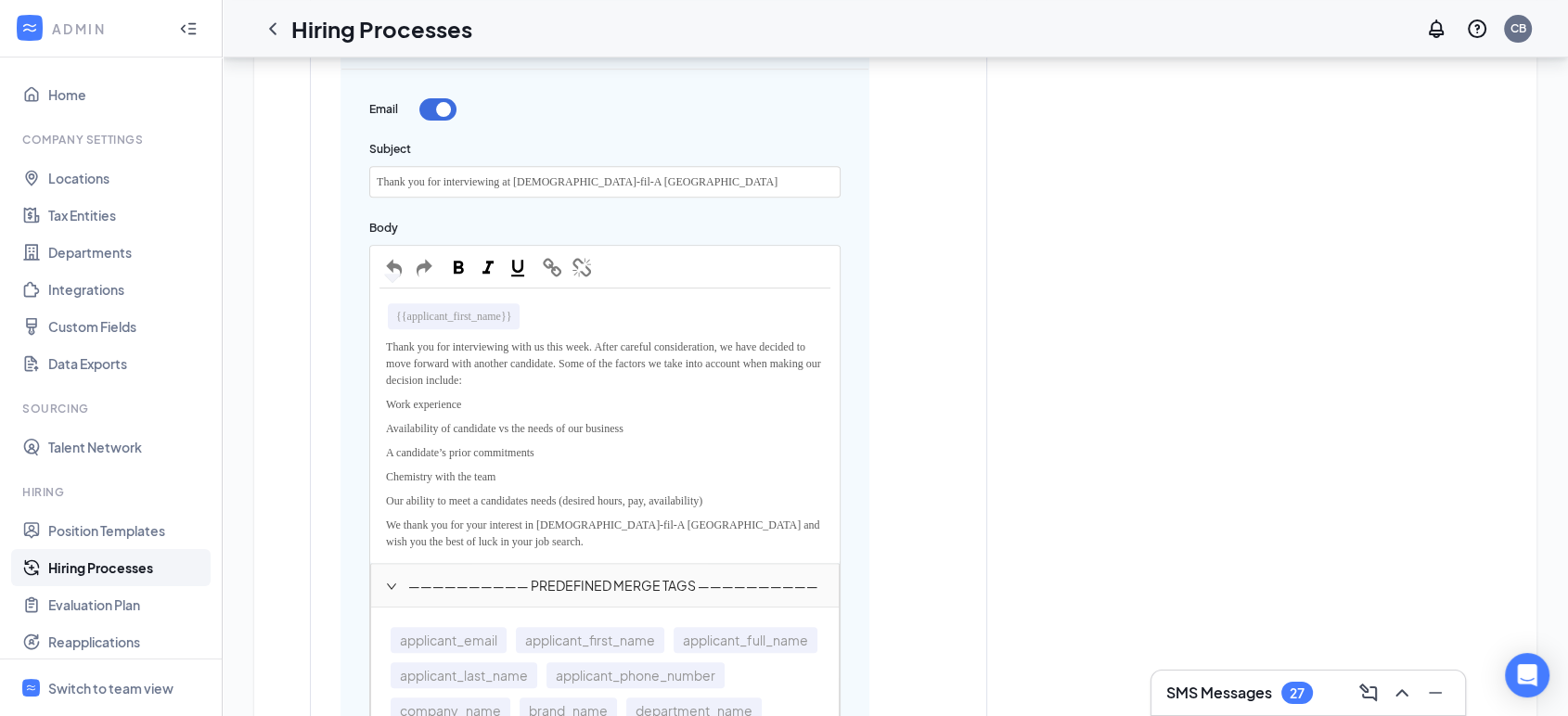
scroll to position [750, 0]
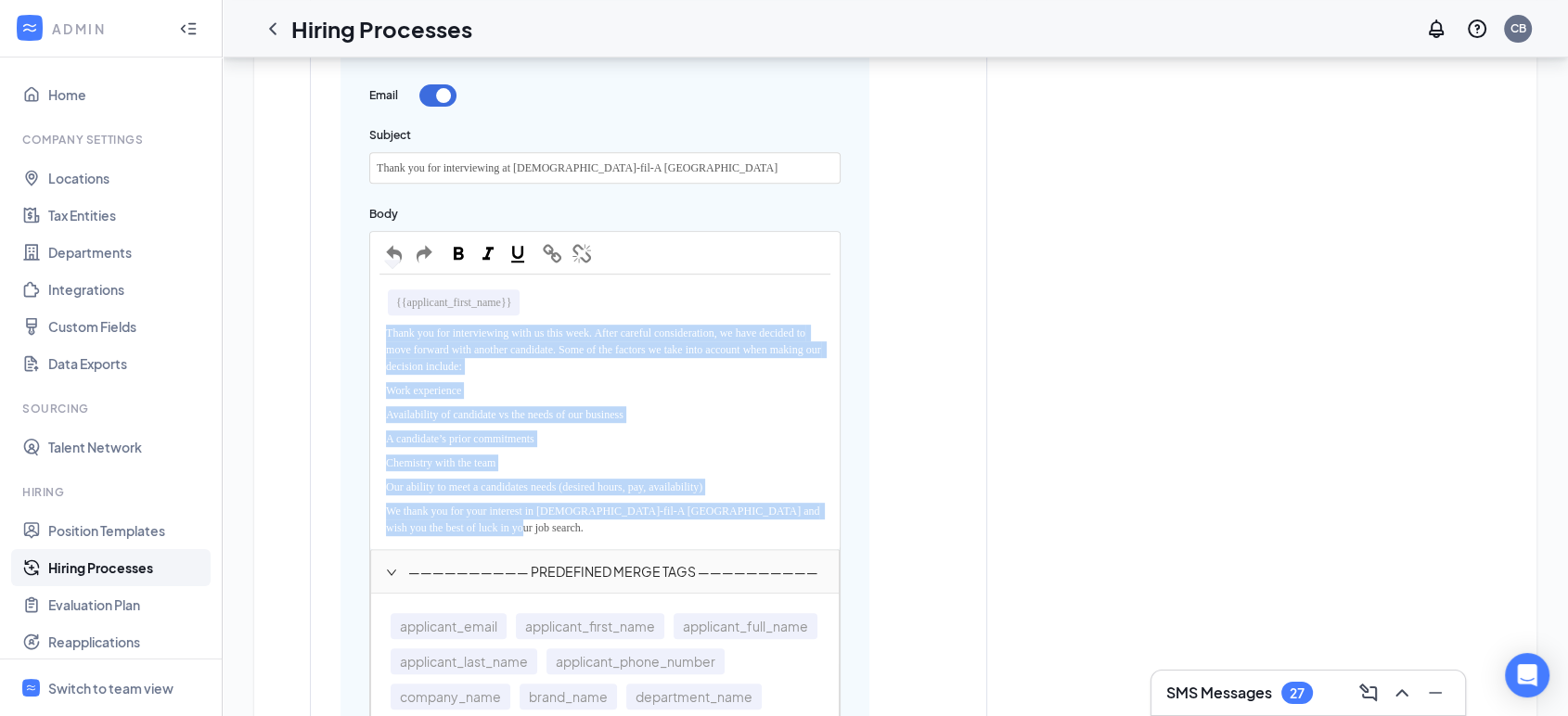
drag, startPoint x: 519, startPoint y: 526, endPoint x: 371, endPoint y: 325, distance: 249.6
click at [371, 325] on div "{{applicant_first_name}} Thank you for interviewing with us this week. After ca…" at bounding box center [604, 411] width 467 height 272
copy div "Thank you for interviewing with us this week. After careful consideration, we h…"
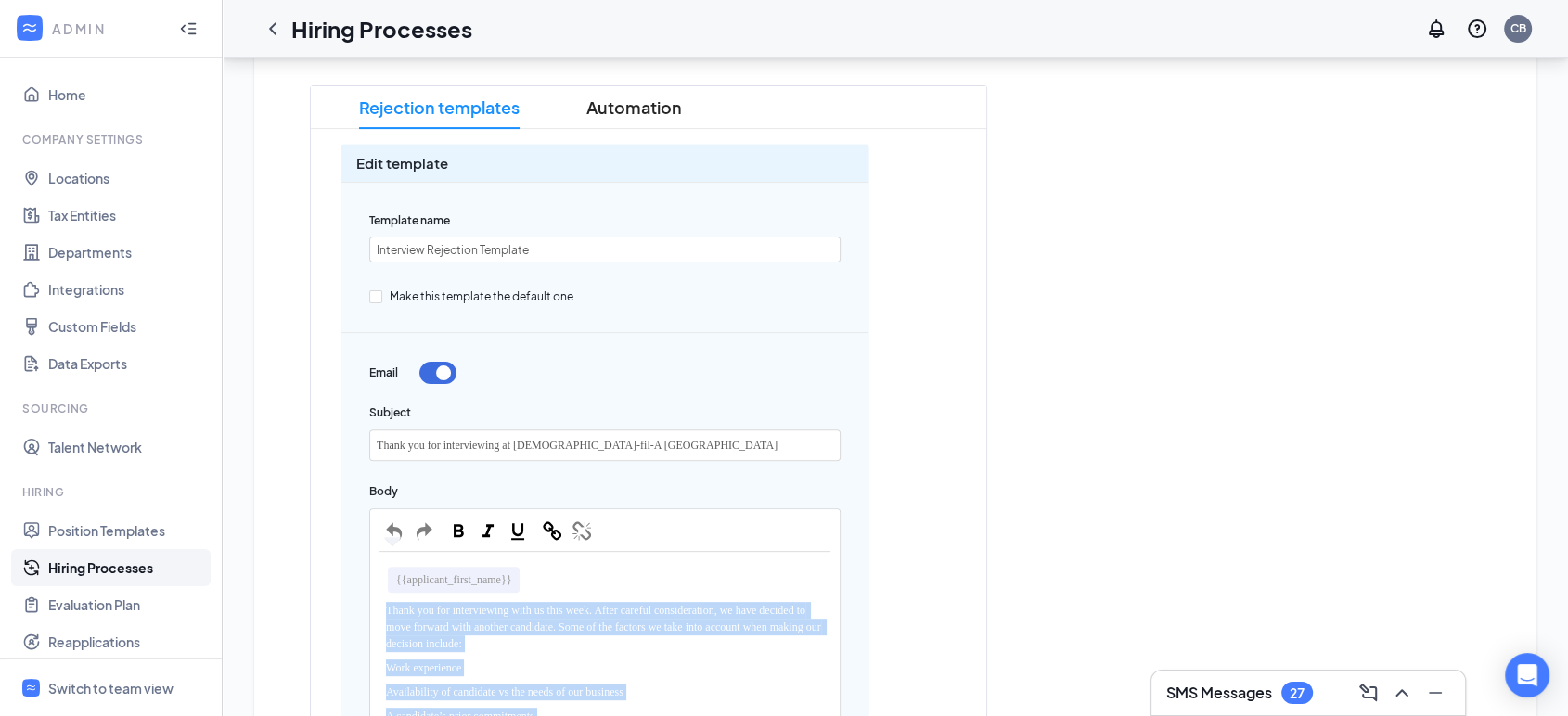
scroll to position [0, 0]
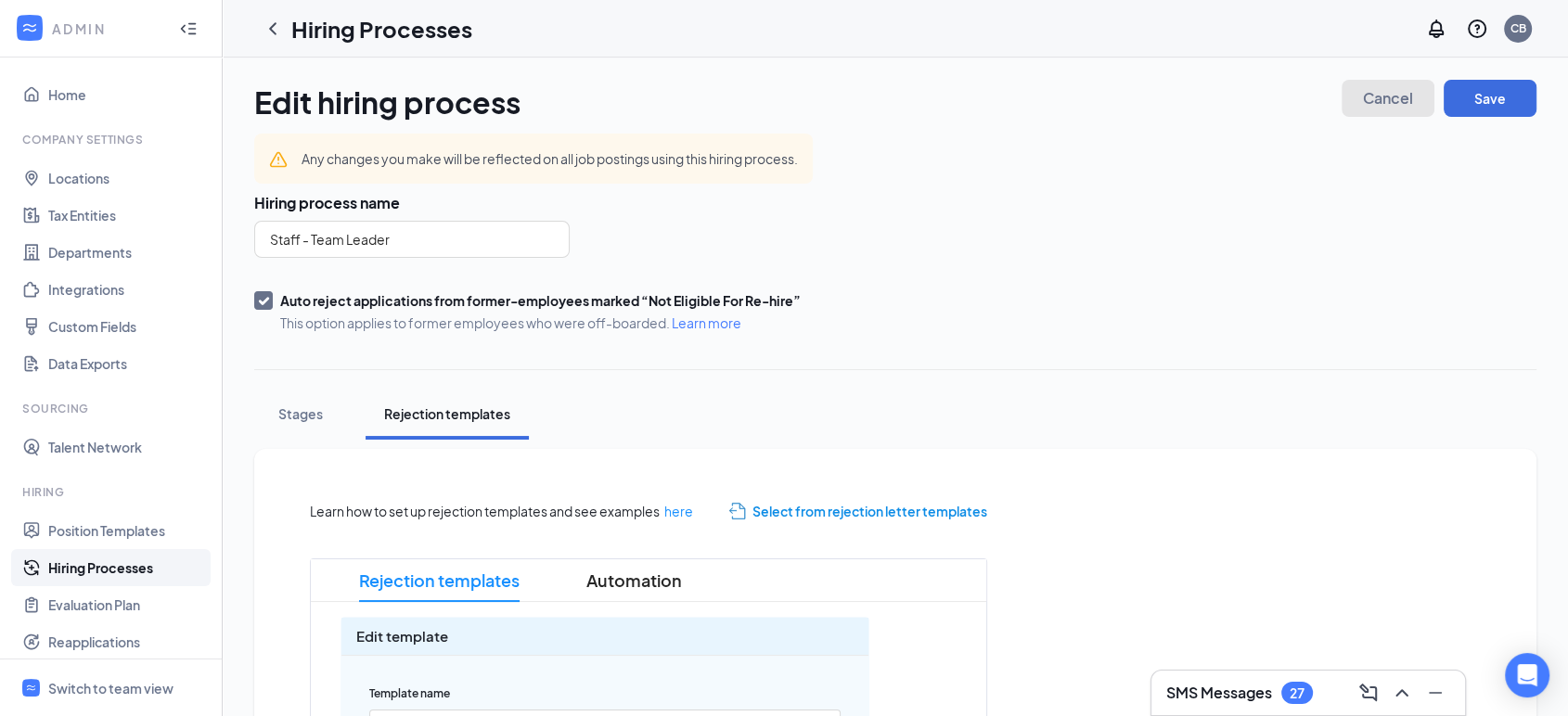
click at [1376, 95] on span "Cancel" at bounding box center [1387, 98] width 50 height 13
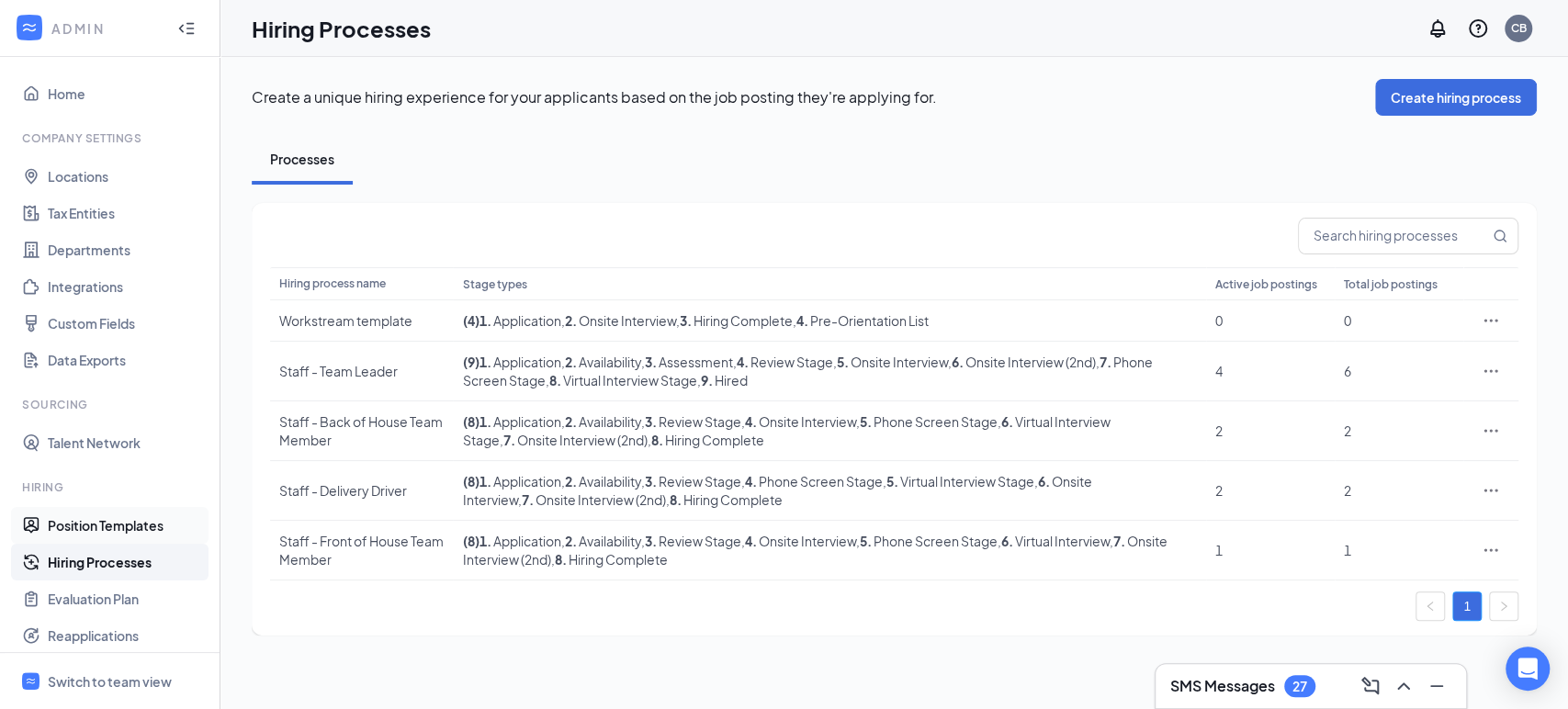
click at [117, 523] on link "Position Templates" at bounding box center [126, 525] width 157 height 37
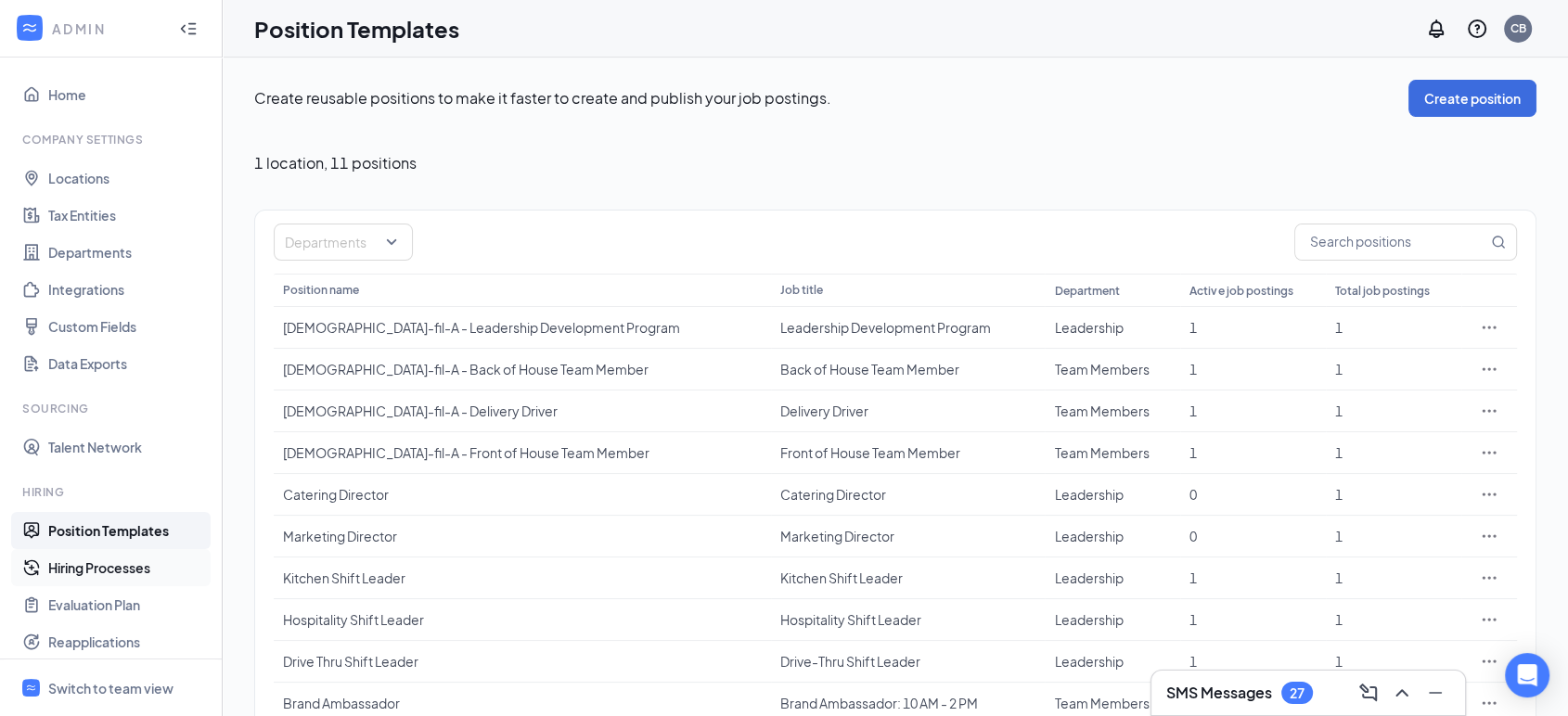
click at [111, 567] on link "Hiring Processes" at bounding box center [127, 568] width 159 height 37
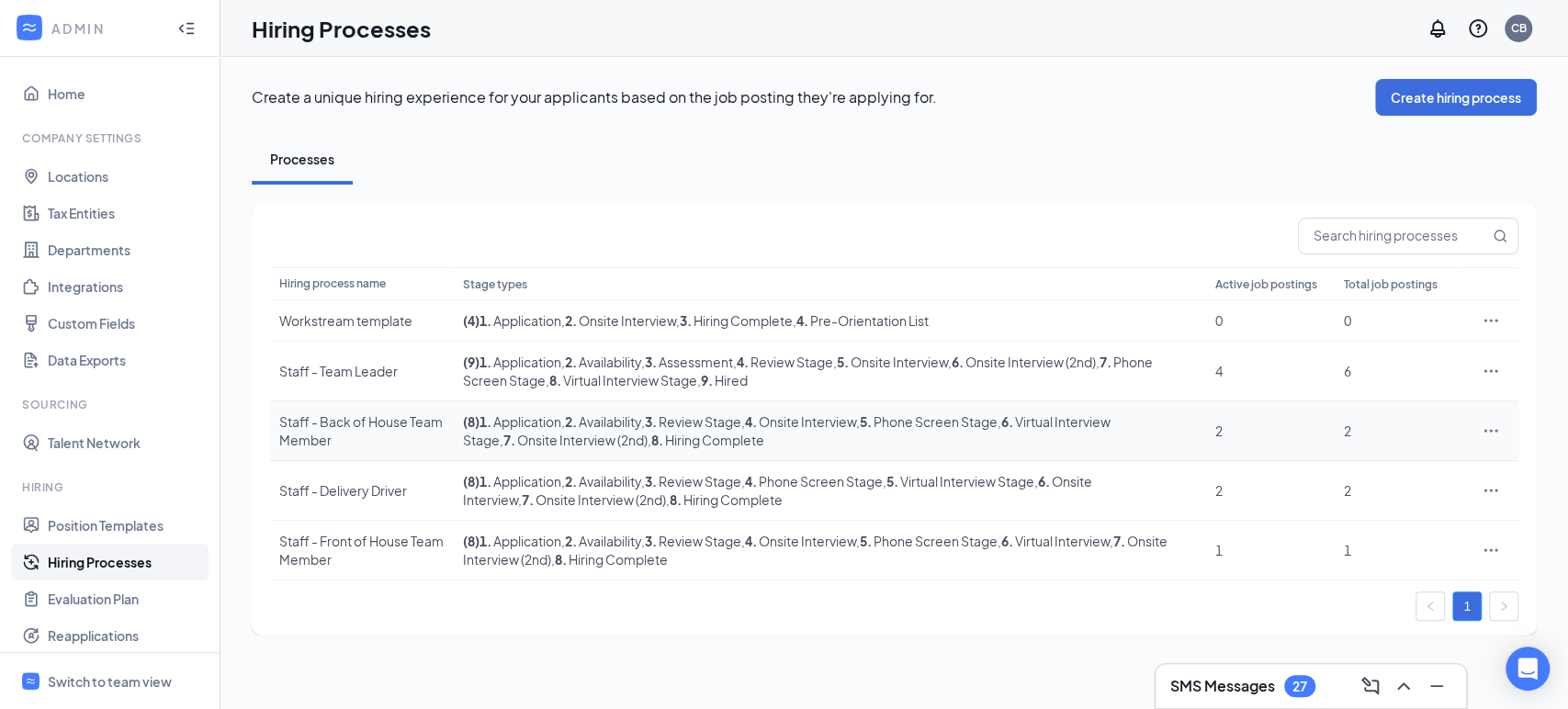
click at [361, 429] on div "Staff - Back of House Team Member" at bounding box center [361, 431] width 165 height 37
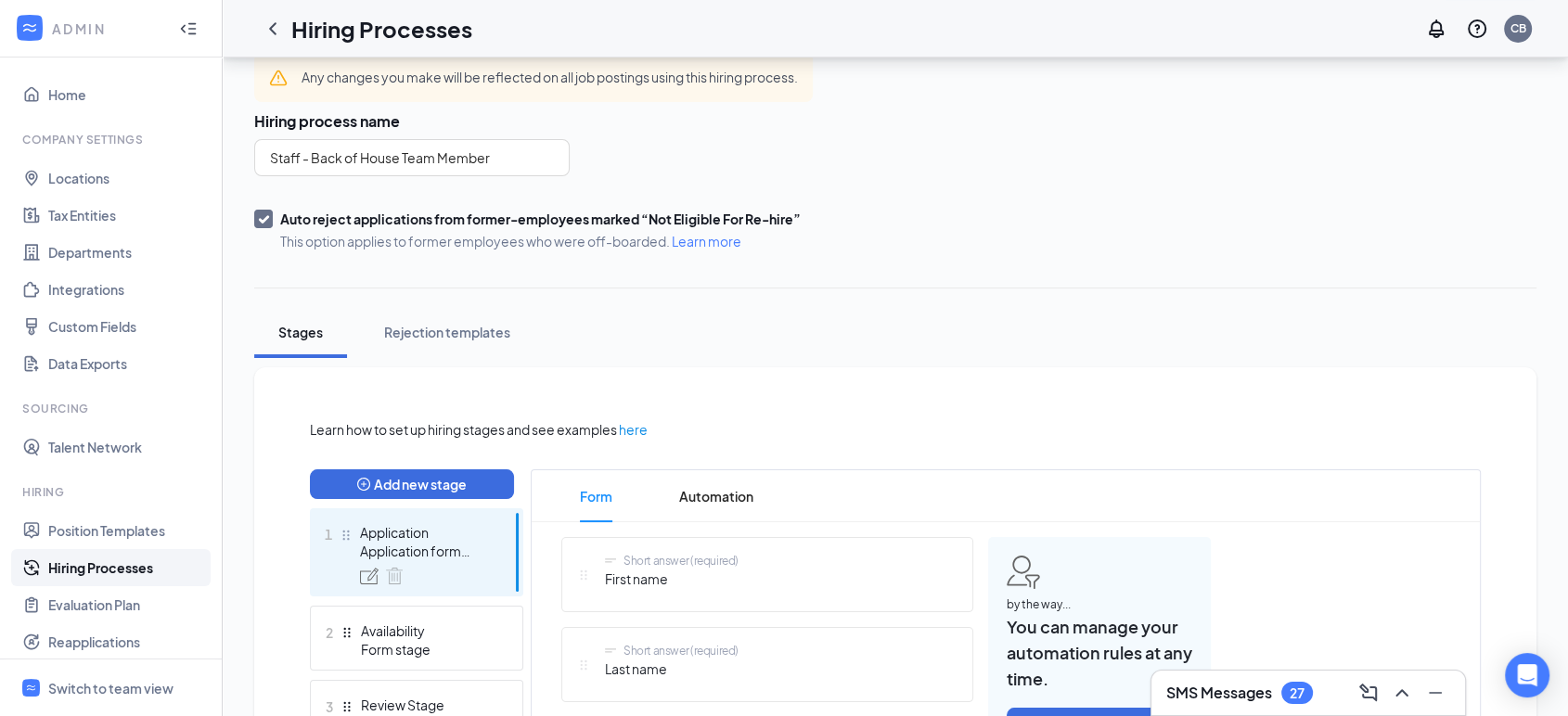
scroll to position [190, 0]
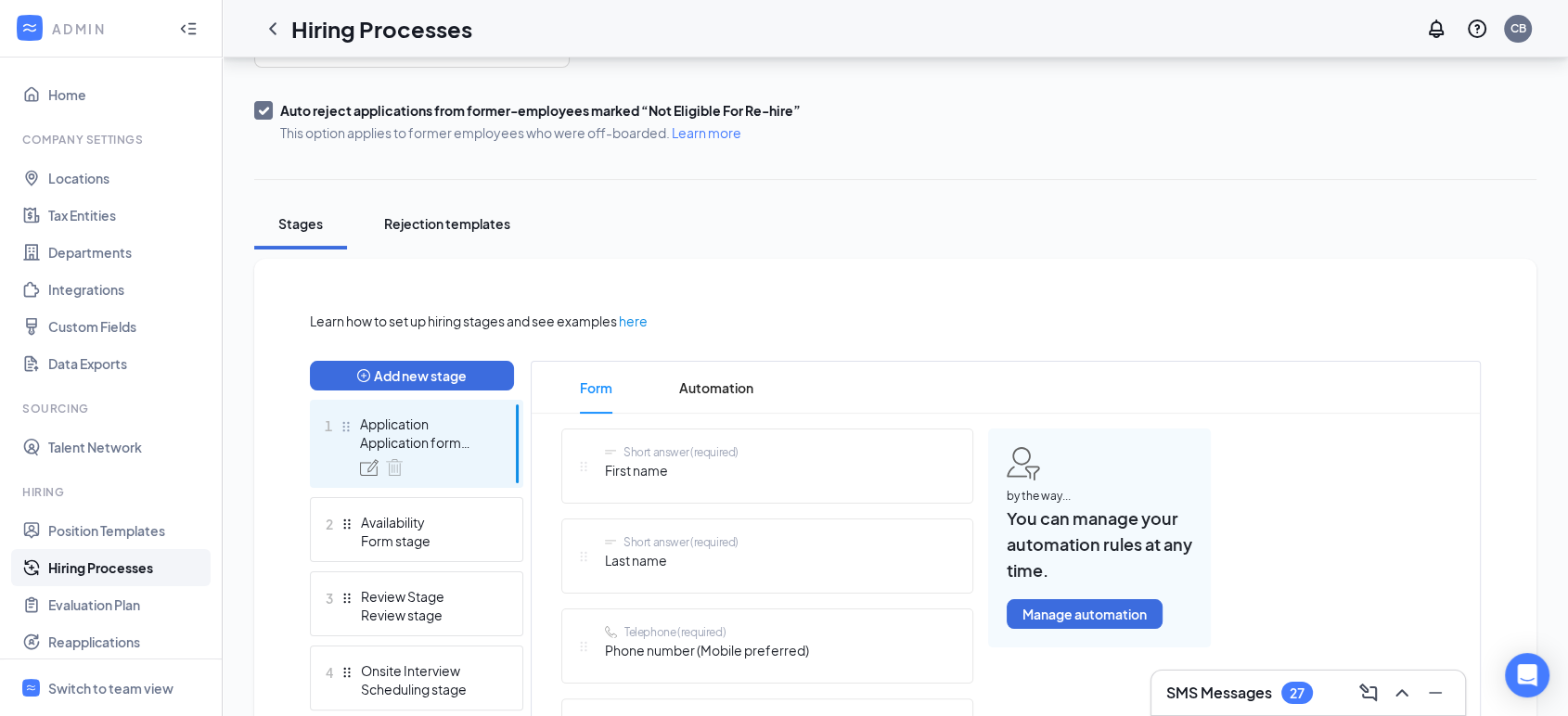
click at [482, 246] on button "Rejection templates" at bounding box center [446, 224] width 163 height 51
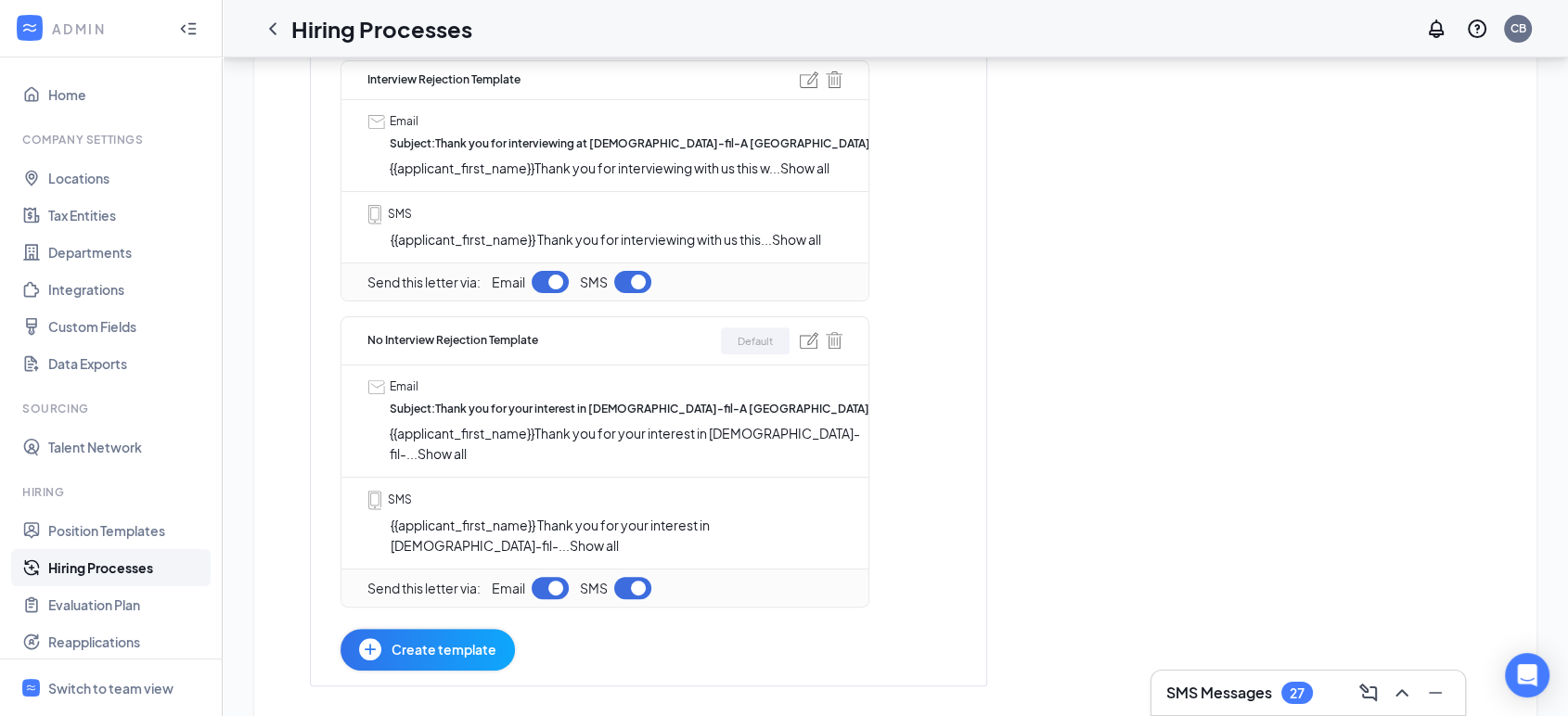
scroll to position [556, 0]
click at [804, 341] on img at bounding box center [808, 340] width 18 height 16
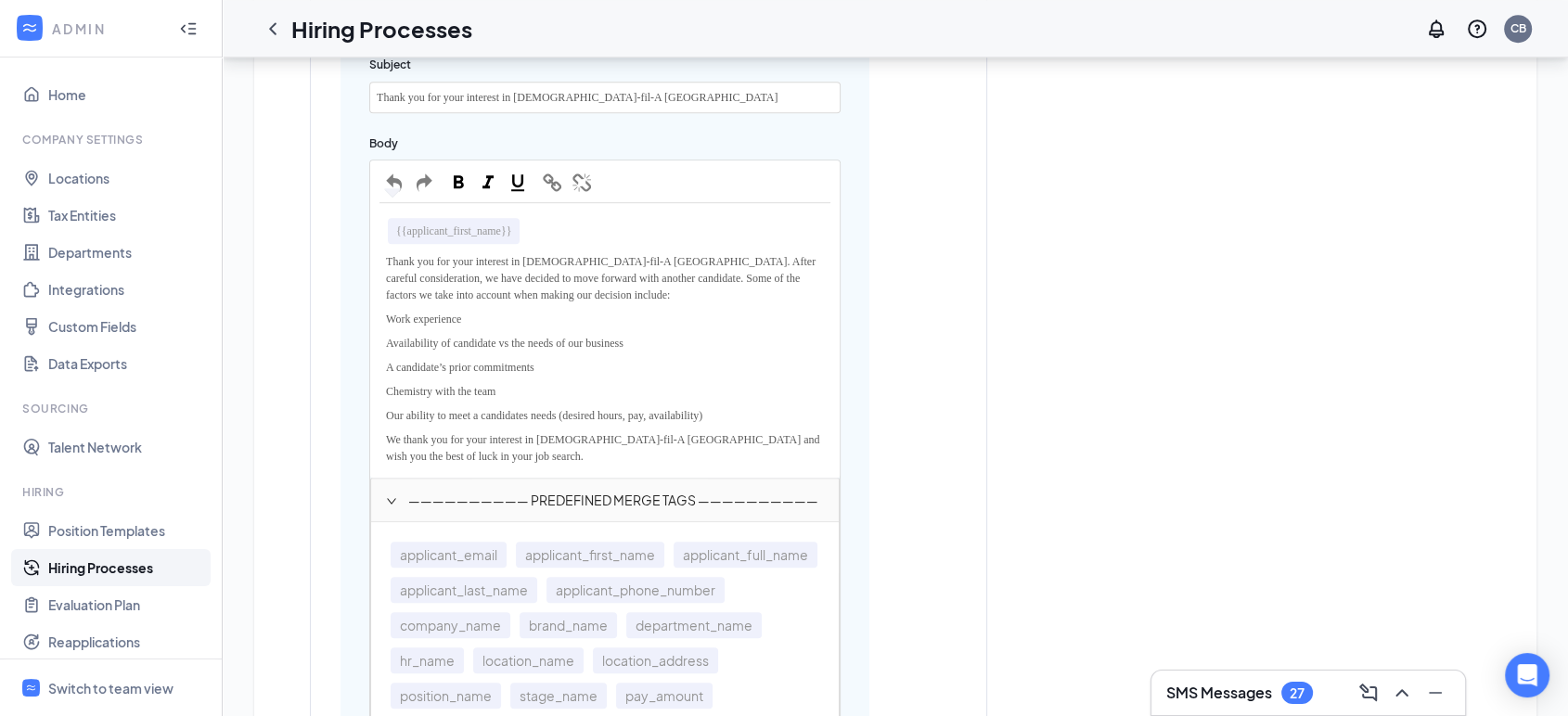
scroll to position [1076, 0]
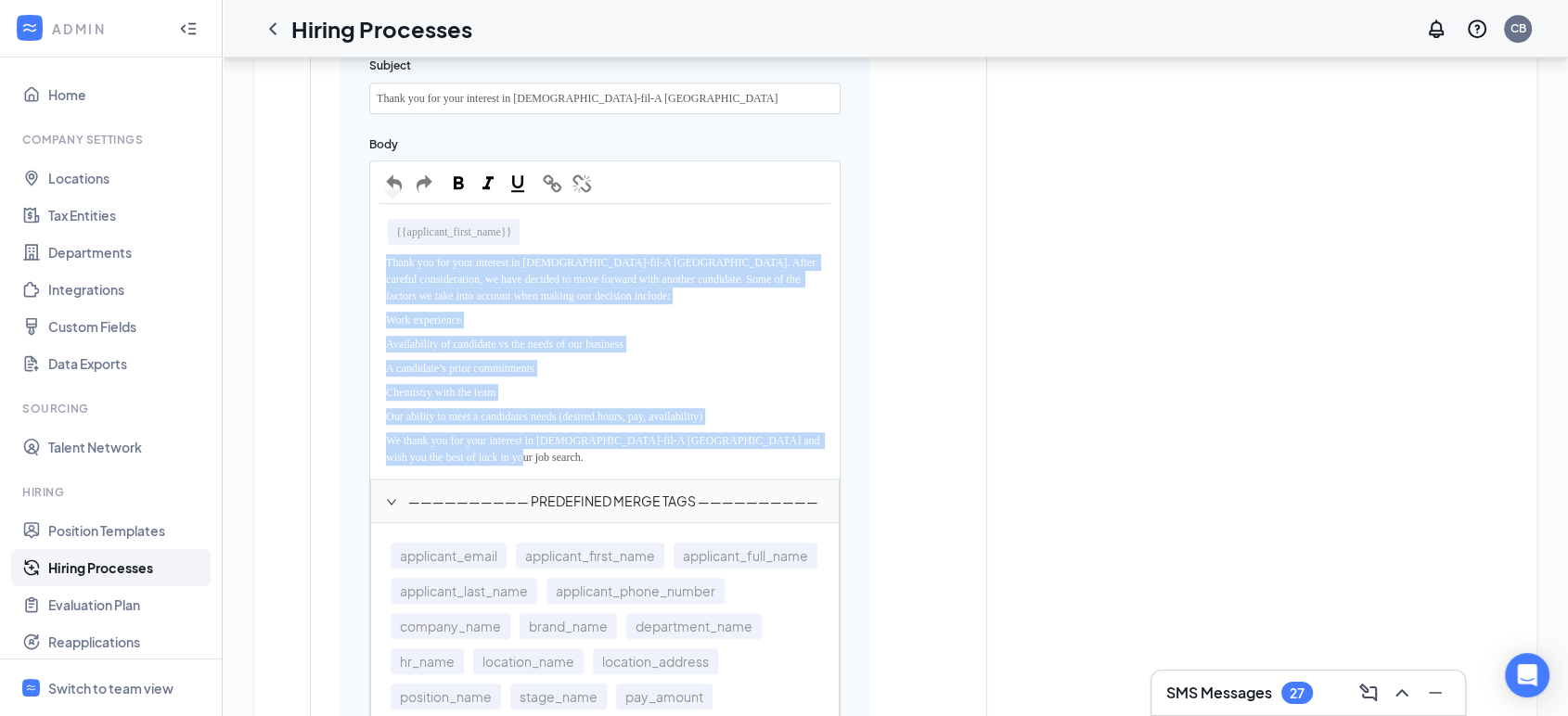
drag, startPoint x: 517, startPoint y: 460, endPoint x: 387, endPoint y: 266, distance: 233.5
click at [387, 266] on div "{{applicant_first_name}} Thank you for your interest in [DEMOGRAPHIC_DATA]-fil-…" at bounding box center [605, 341] width 451 height 256
copy div "Thank you for your interest in [DEMOGRAPHIC_DATA]-fil-A [GEOGRAPHIC_DATA]. Afte…"
